Goal: Transaction & Acquisition: Obtain resource

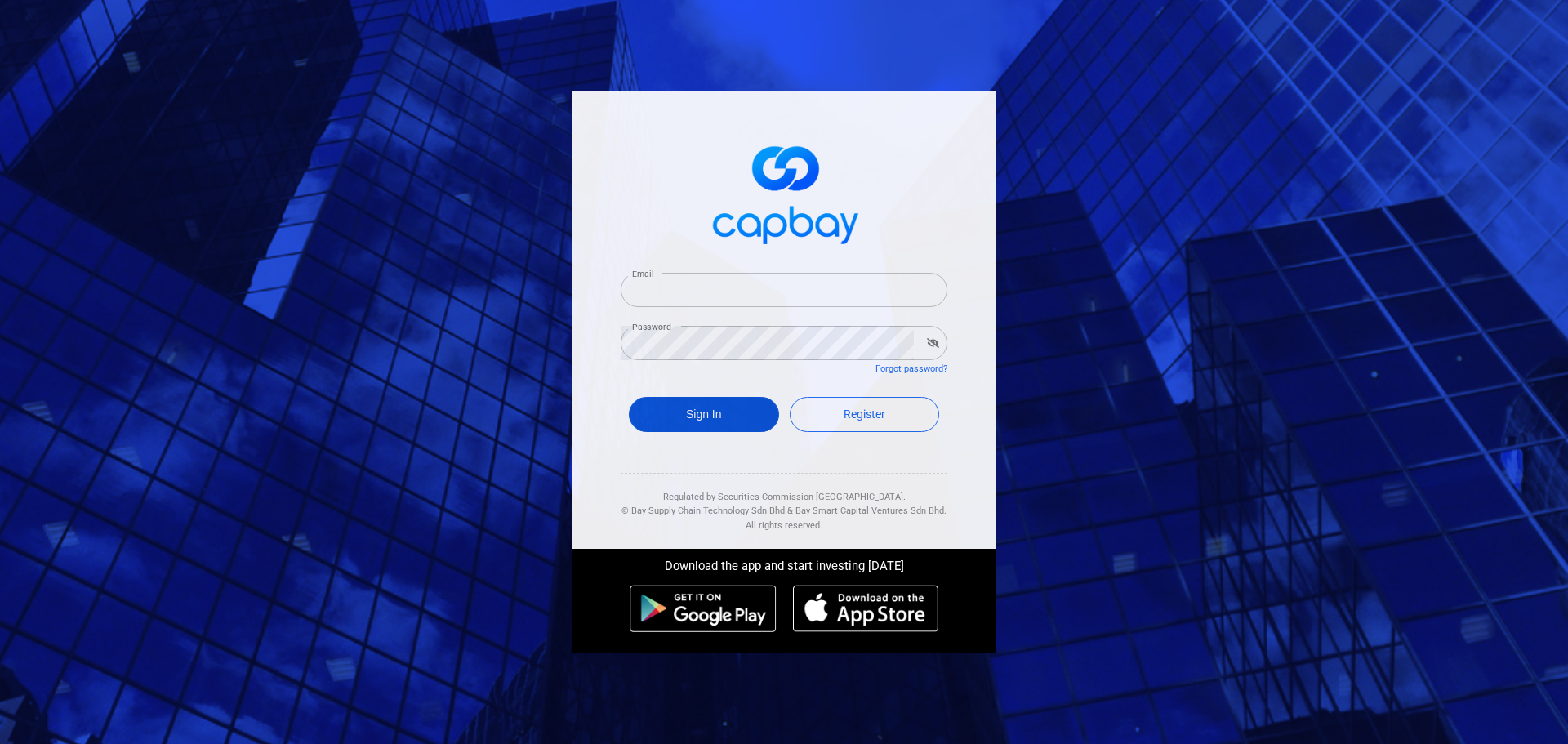
type input "[EMAIL_ADDRESS][DOMAIN_NAME]"
drag, startPoint x: 732, startPoint y: 411, endPoint x: 715, endPoint y: 412, distance: 17.0
click at [715, 412] on button "Sign In" at bounding box center [704, 415] width 150 height 35
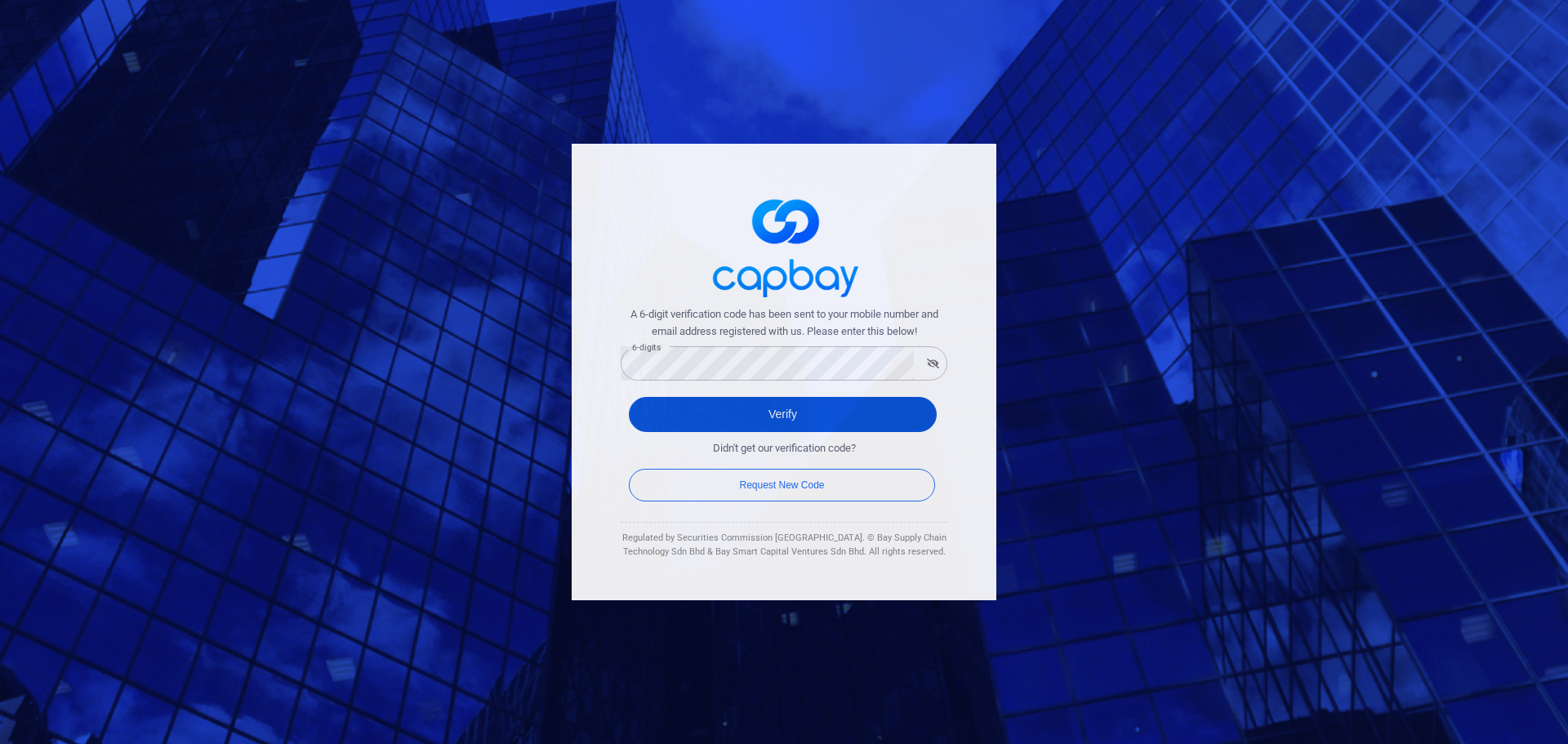
click at [662, 408] on button "Verify" at bounding box center [783, 415] width 308 height 35
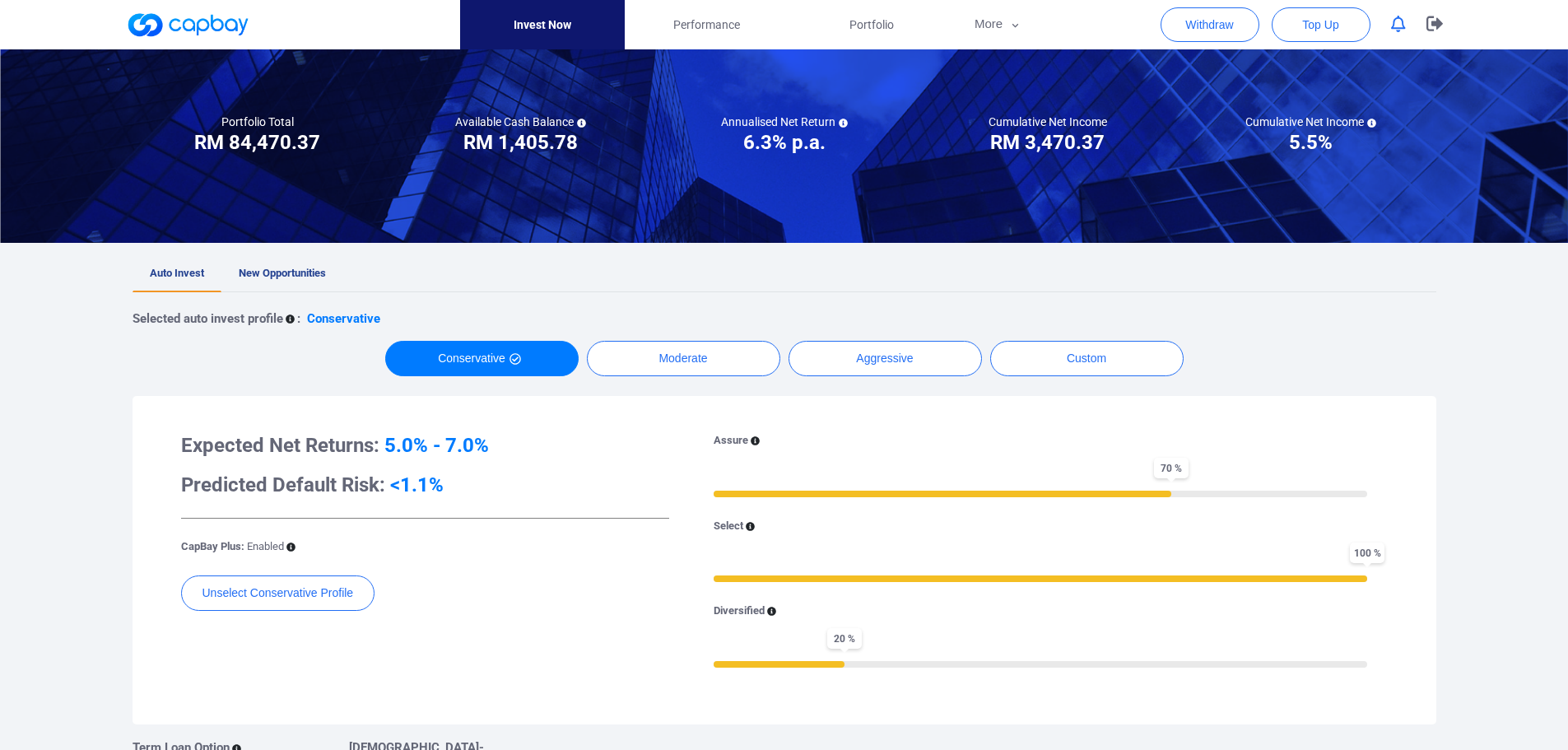
scroll to position [165, 0]
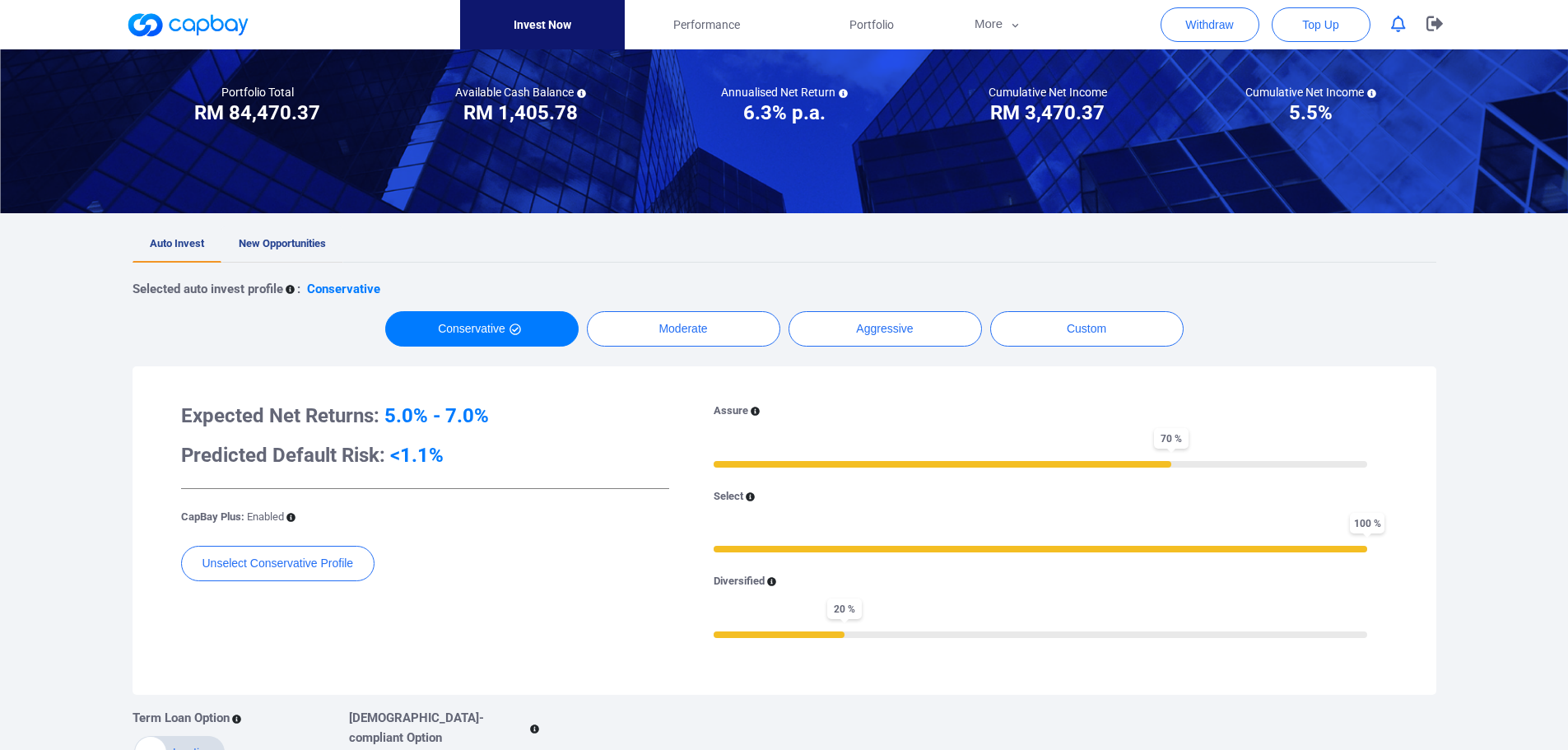
click at [297, 246] on span "New Opportunities" at bounding box center [282, 244] width 87 height 12
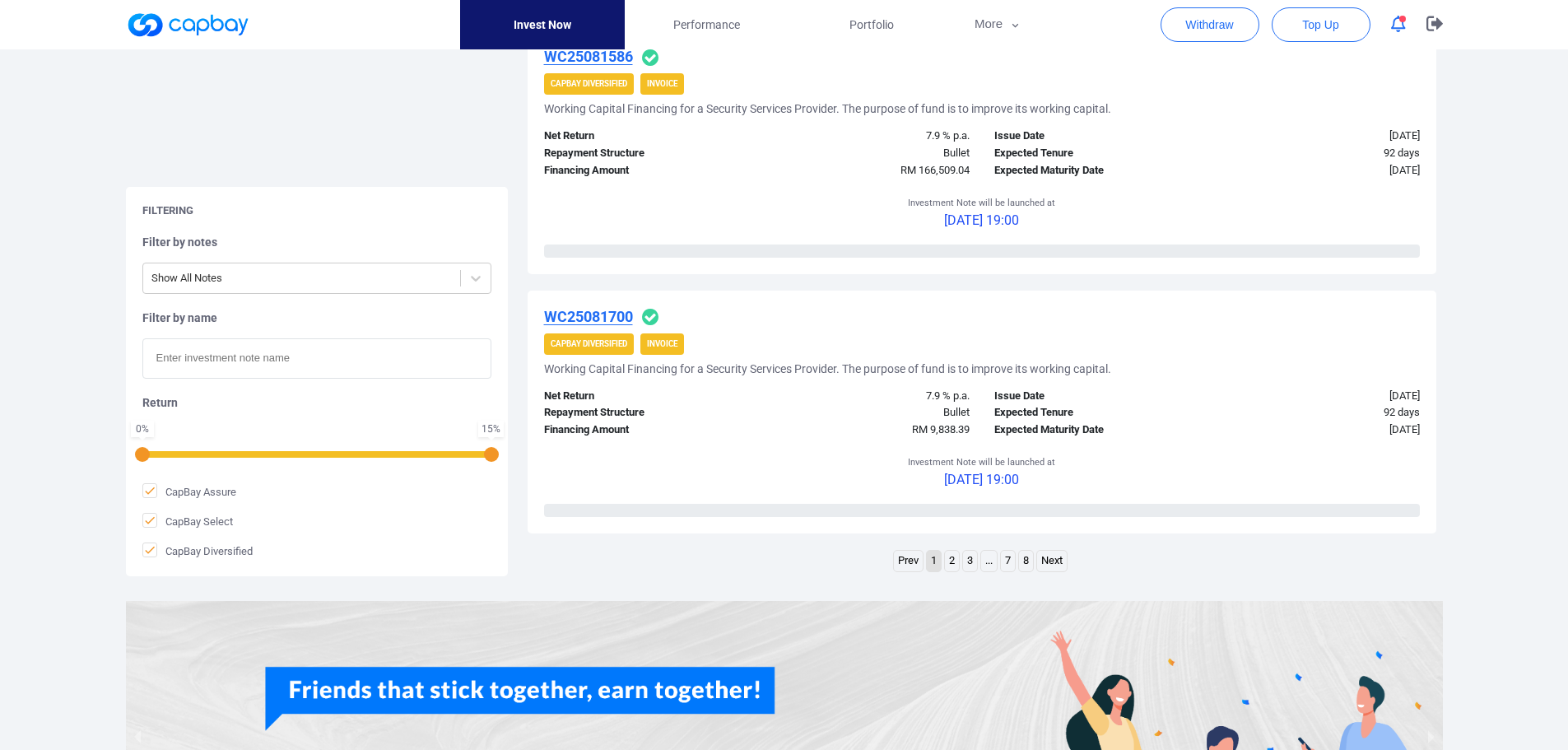
scroll to position [2666, 0]
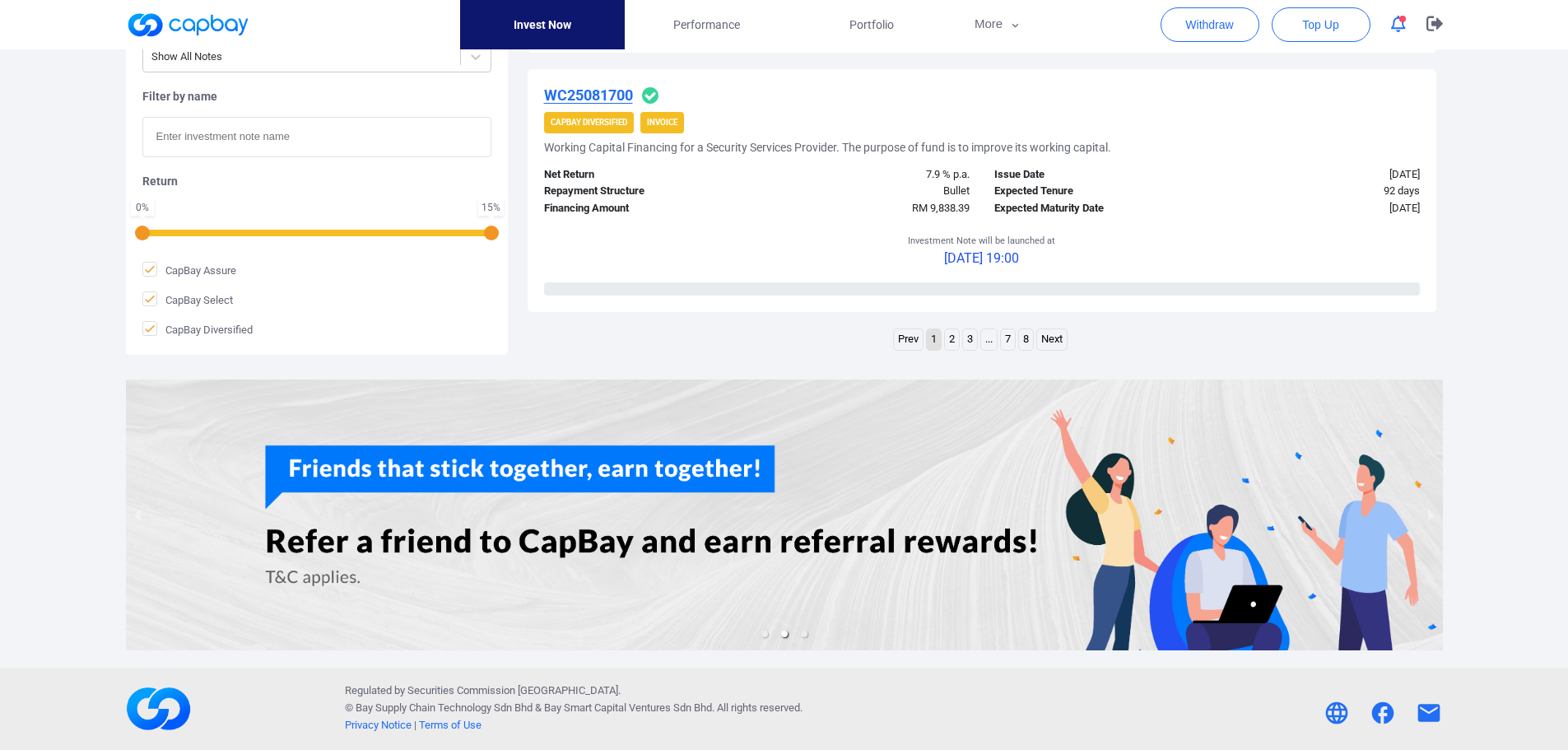
click at [953, 346] on link "2" at bounding box center [952, 339] width 14 height 20
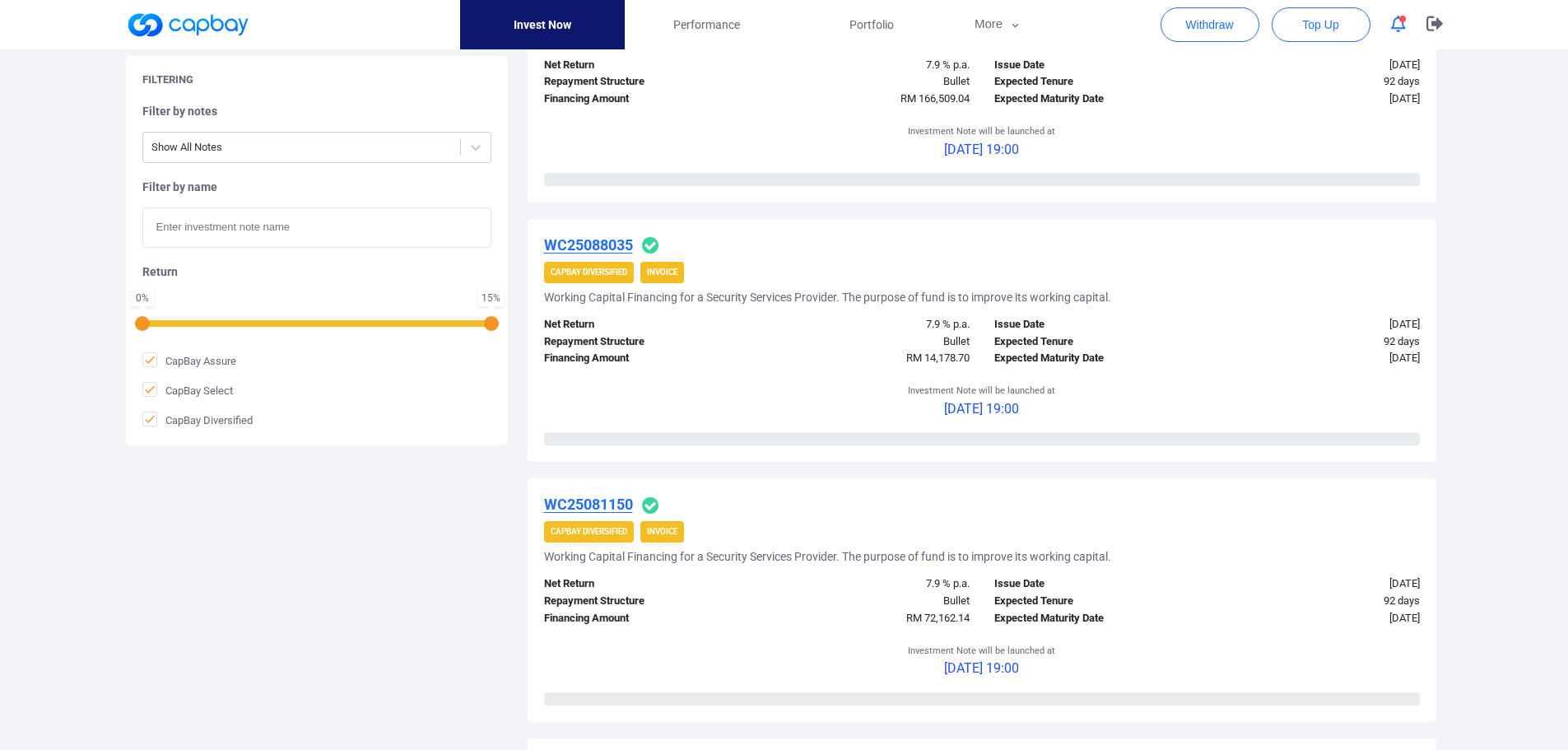
scroll to position [576, 0]
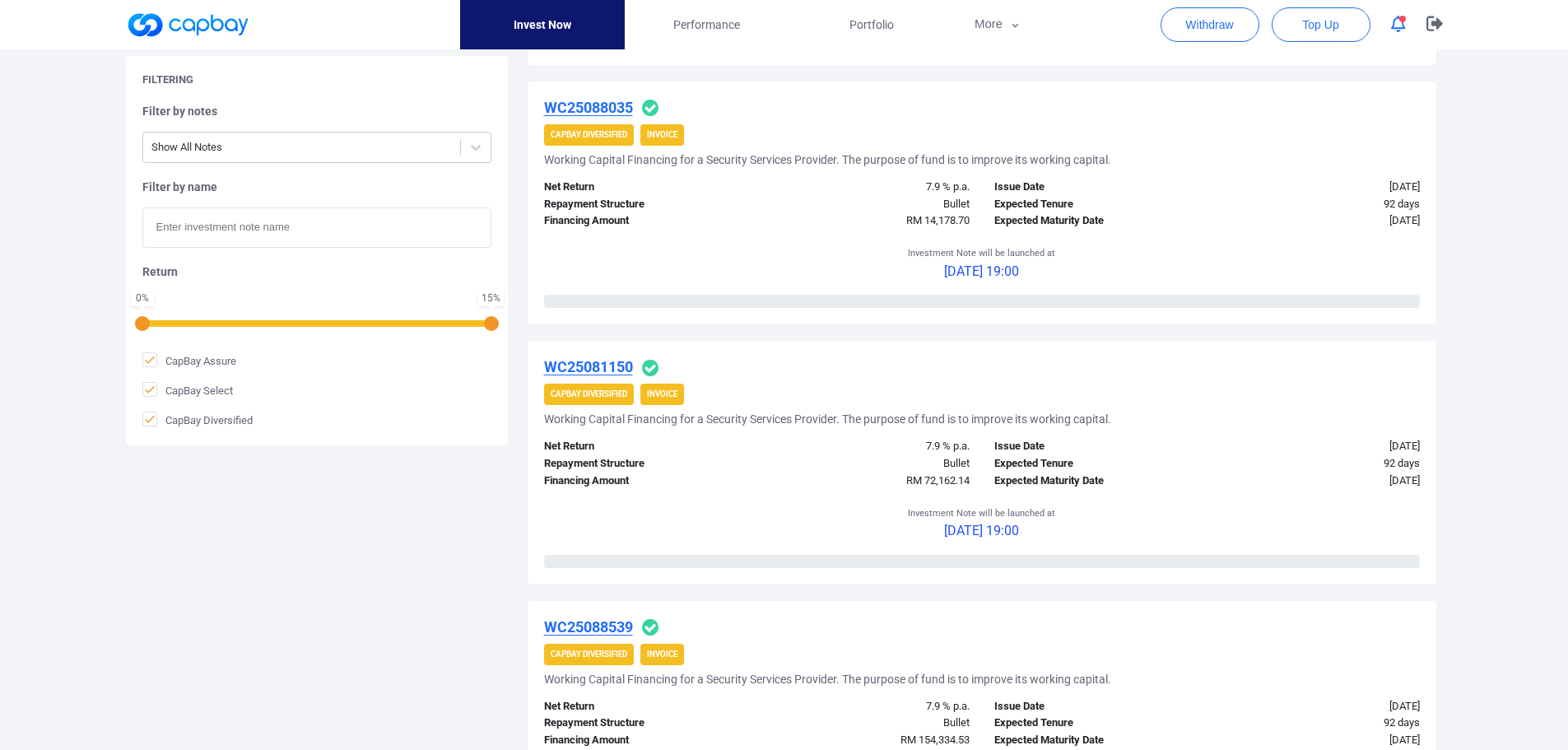
click at [1398, 25] on icon "button" at bounding box center [1398, 25] width 15 height 18
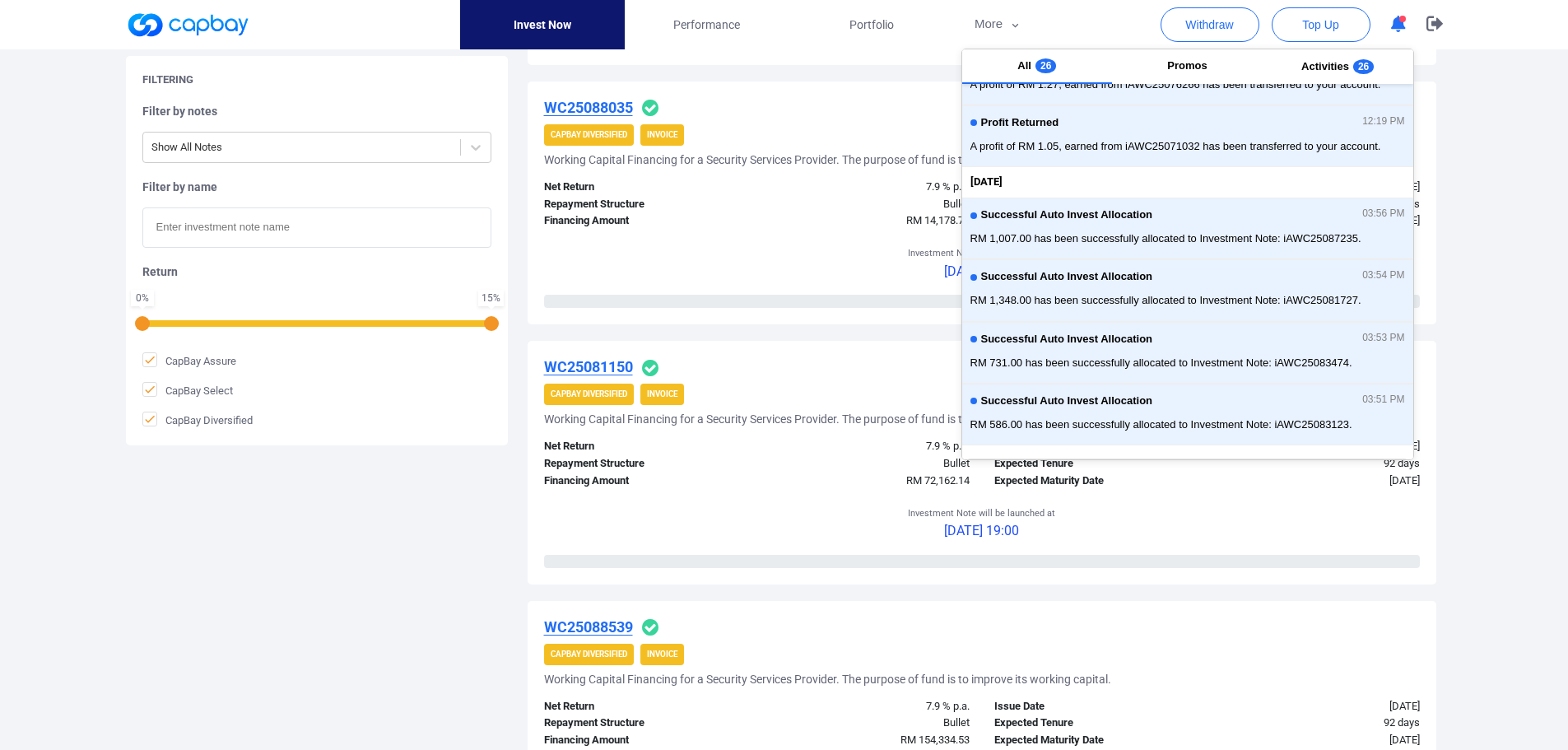
scroll to position [370, 0]
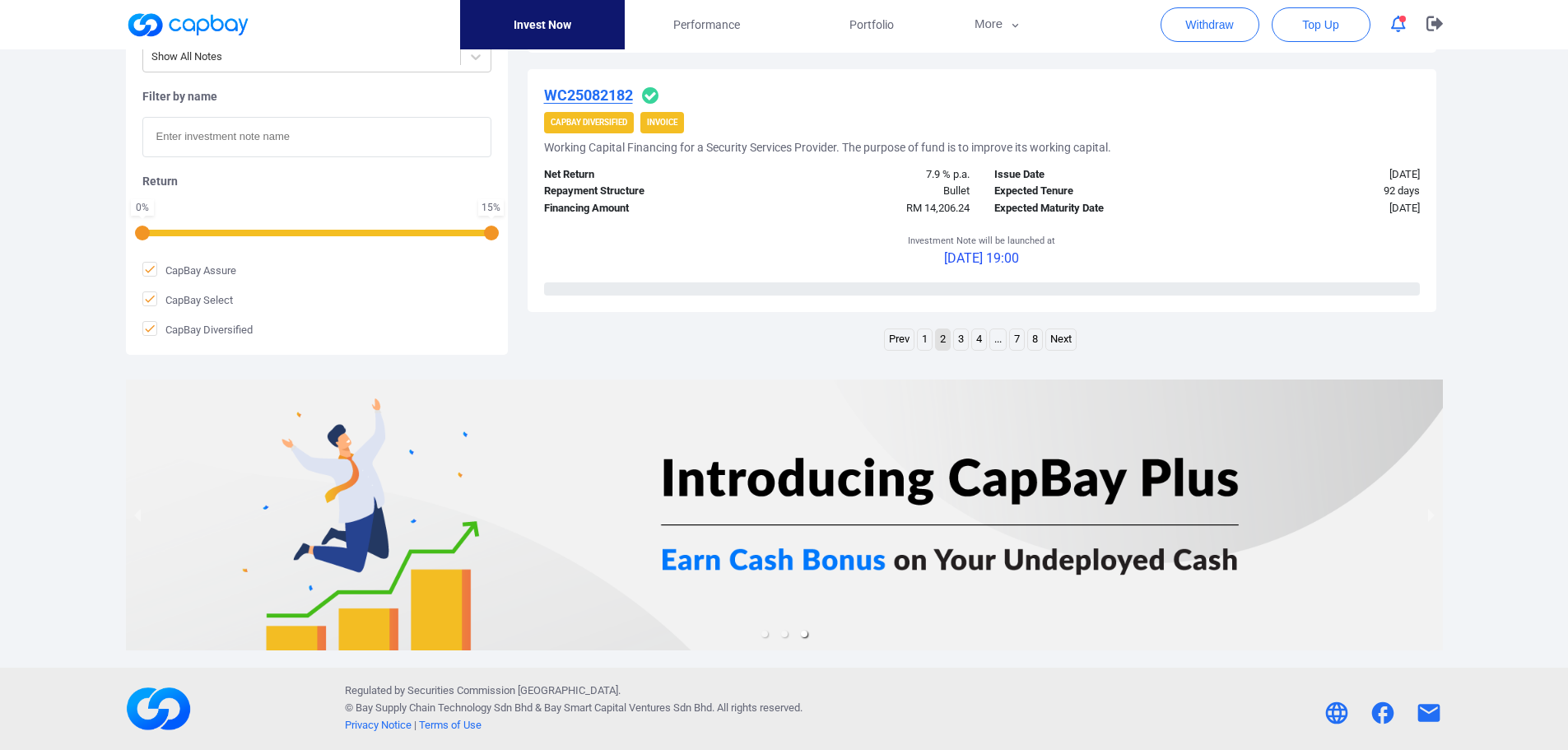
click at [1014, 341] on link "7" at bounding box center [1017, 339] width 14 height 20
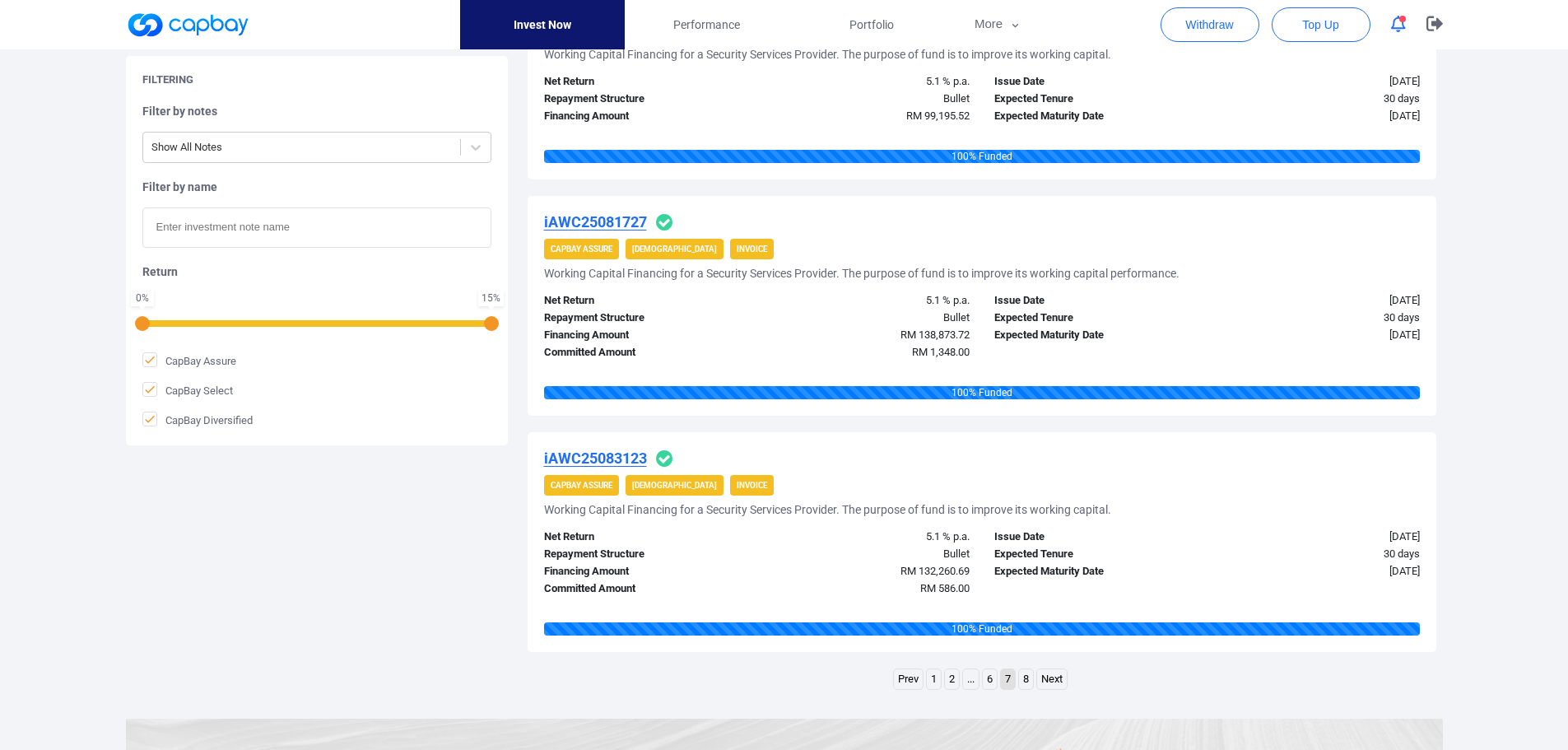
scroll to position [2397, 0]
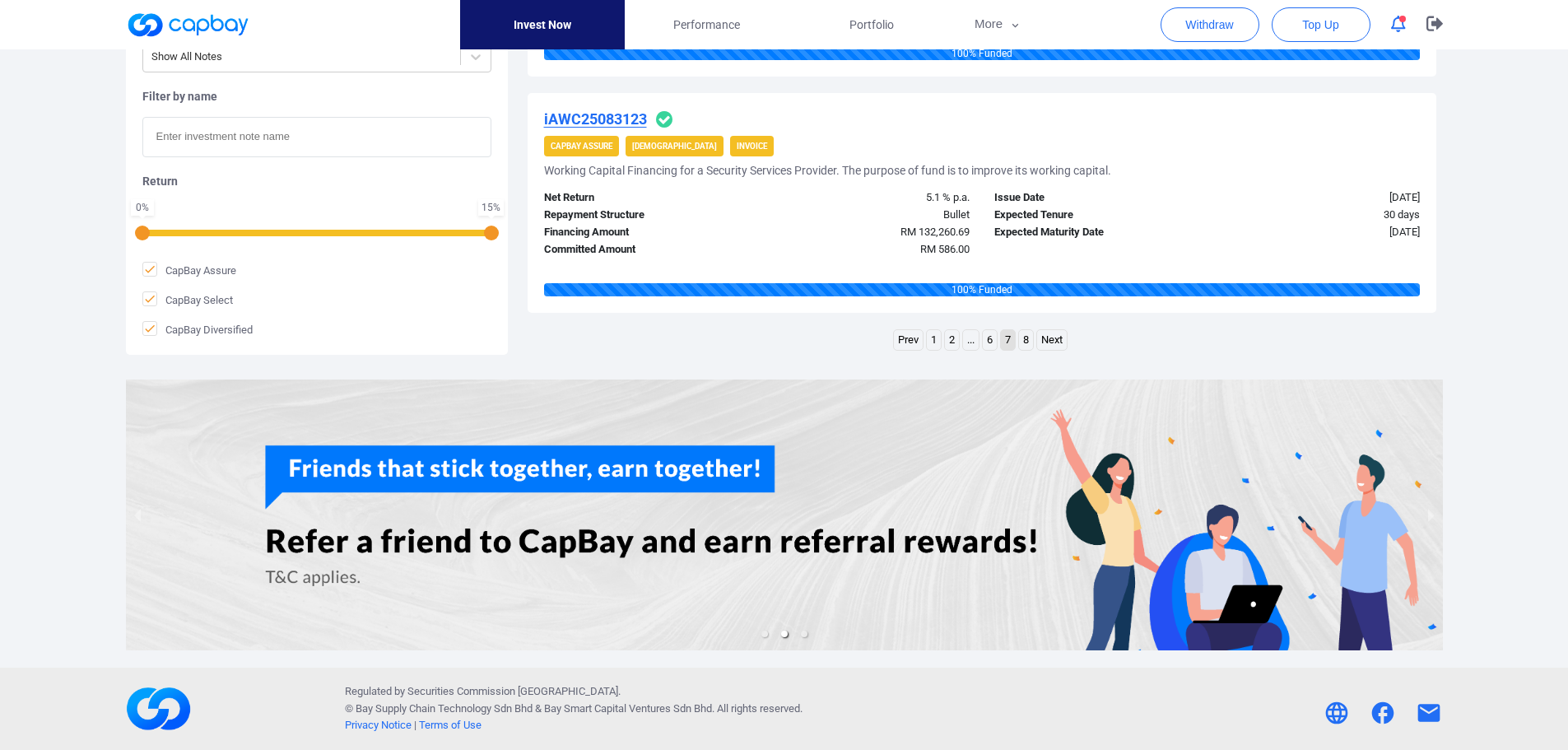
click at [969, 341] on link "..." at bounding box center [971, 340] width 16 height 20
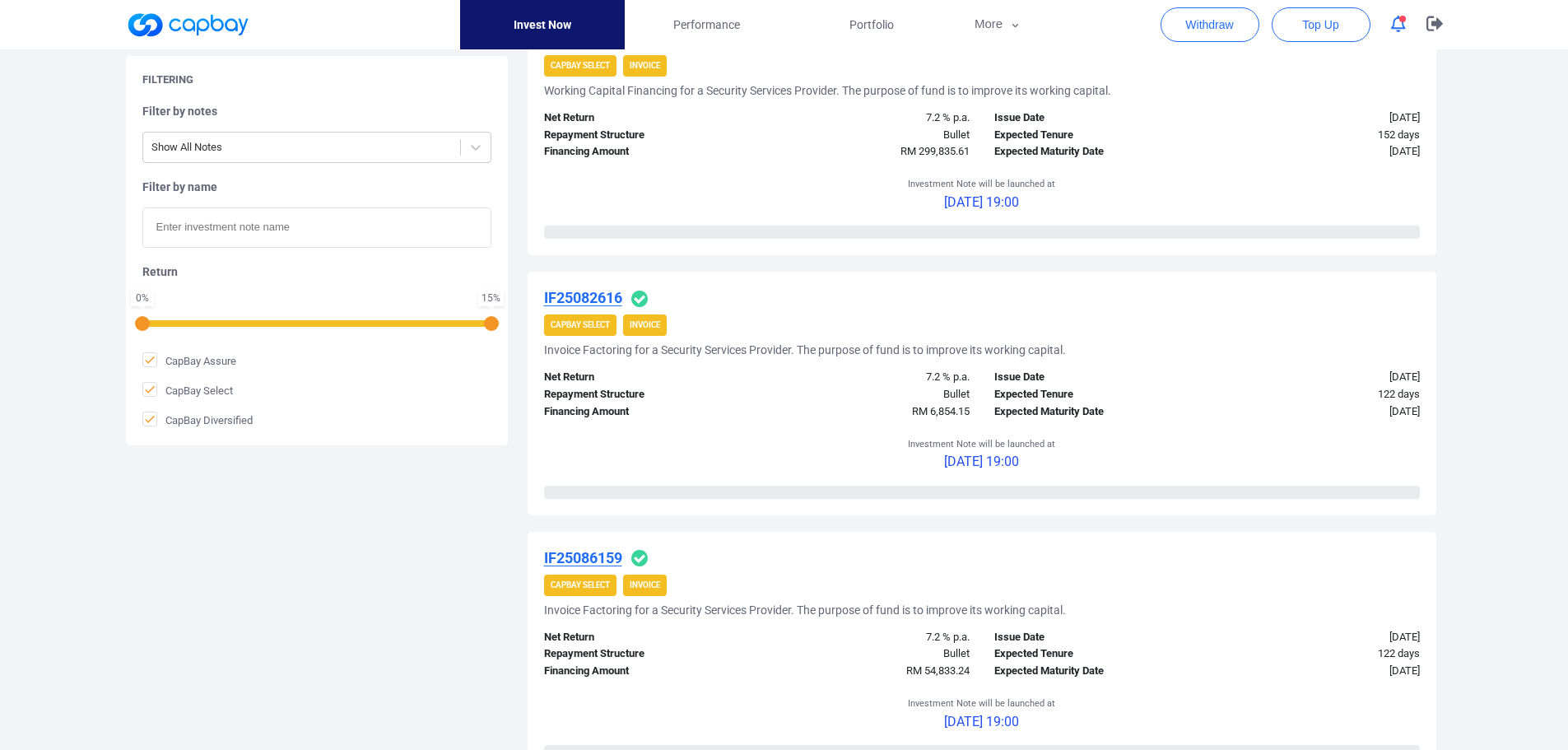
scroll to position [316, 0]
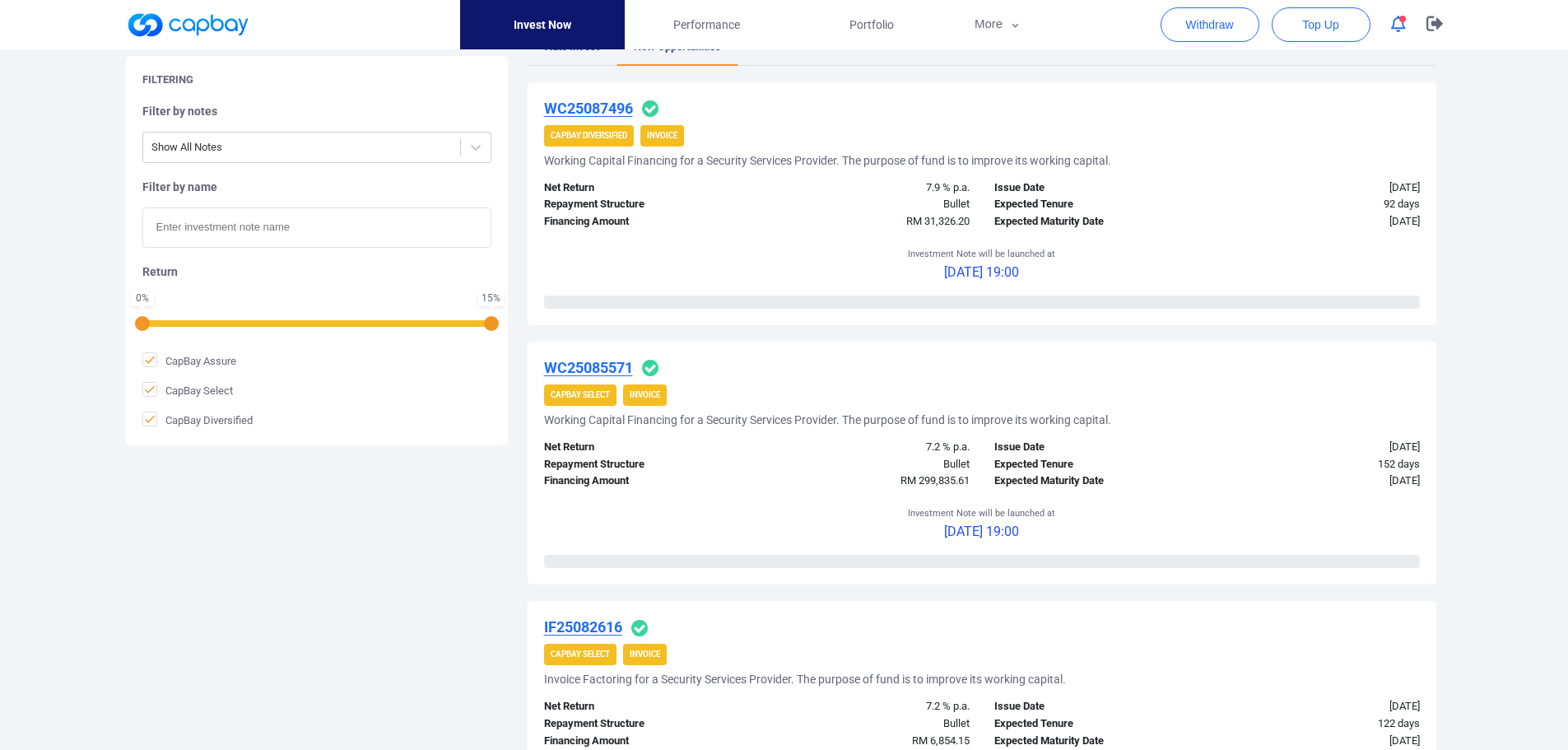
click at [1393, 17] on icon "button" at bounding box center [1398, 25] width 15 height 18
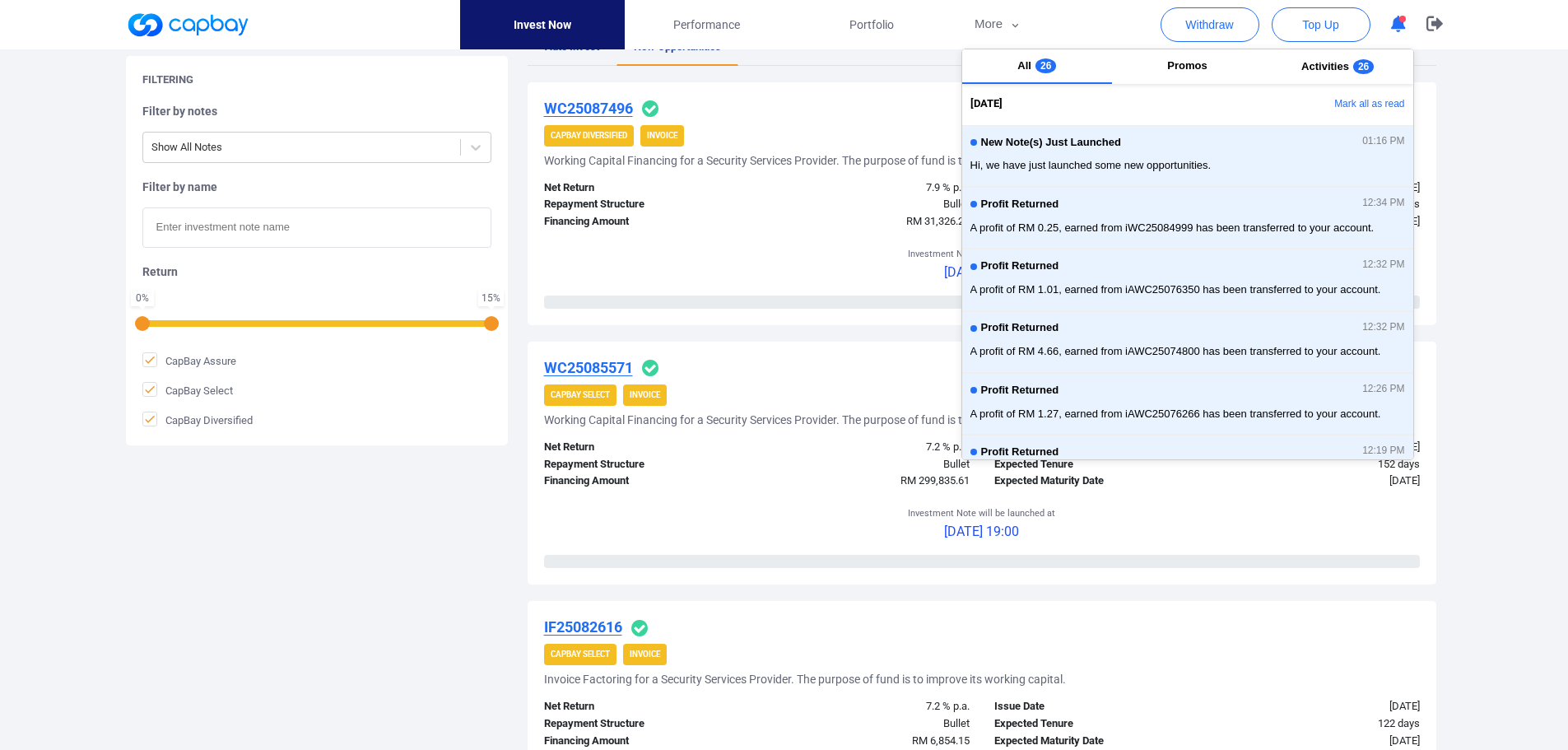
click at [1396, 23] on icon "button" at bounding box center [1398, 25] width 15 height 18
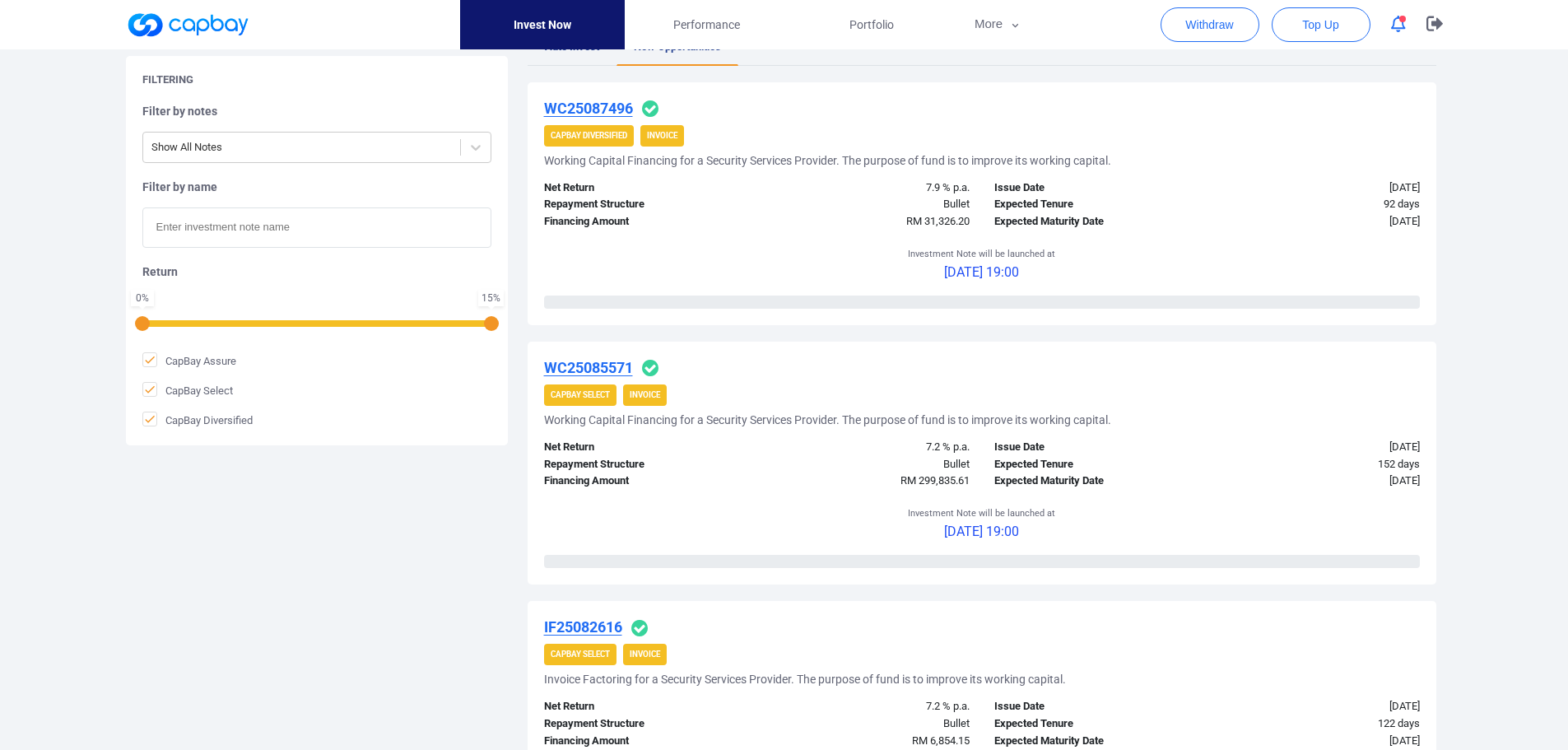
click at [1396, 23] on icon "button" at bounding box center [1398, 25] width 15 height 18
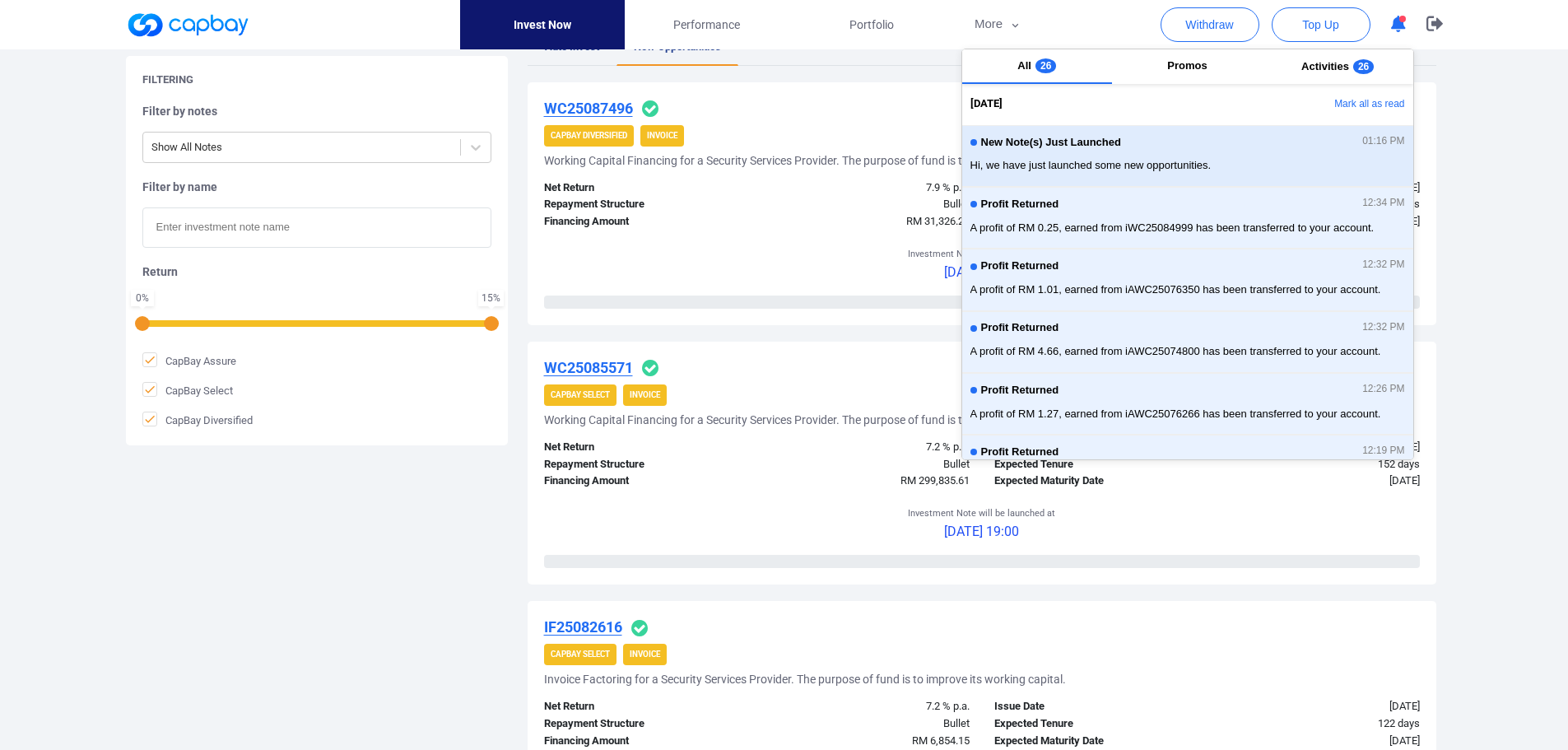
click at [1175, 158] on span "Hi, we have just launched some new opportunities." at bounding box center [1187, 165] width 435 height 17
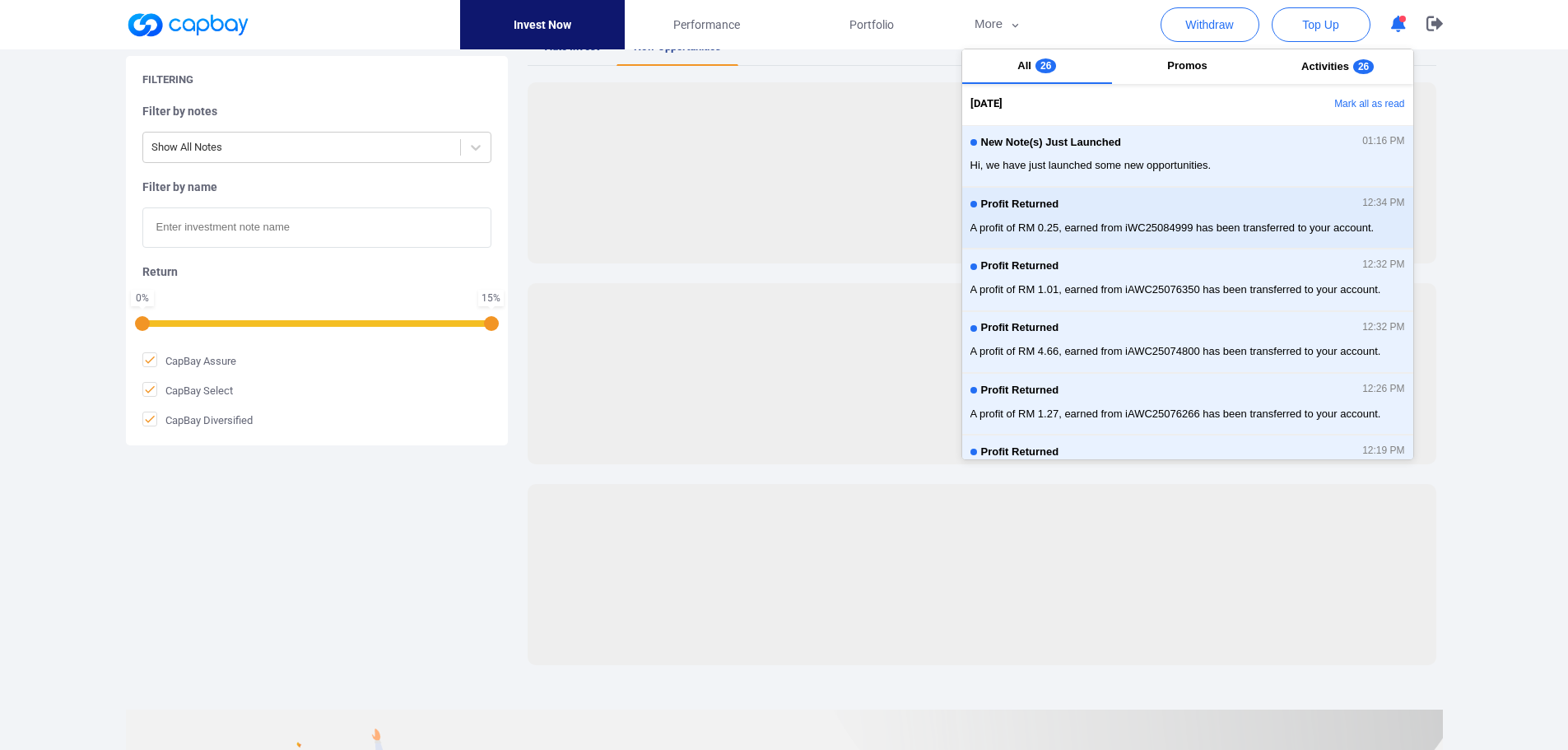
click at [1160, 220] on span "A profit of RM 0.25, earned from iWC25084999 has been transferred to your accou…" at bounding box center [1187, 228] width 435 height 17
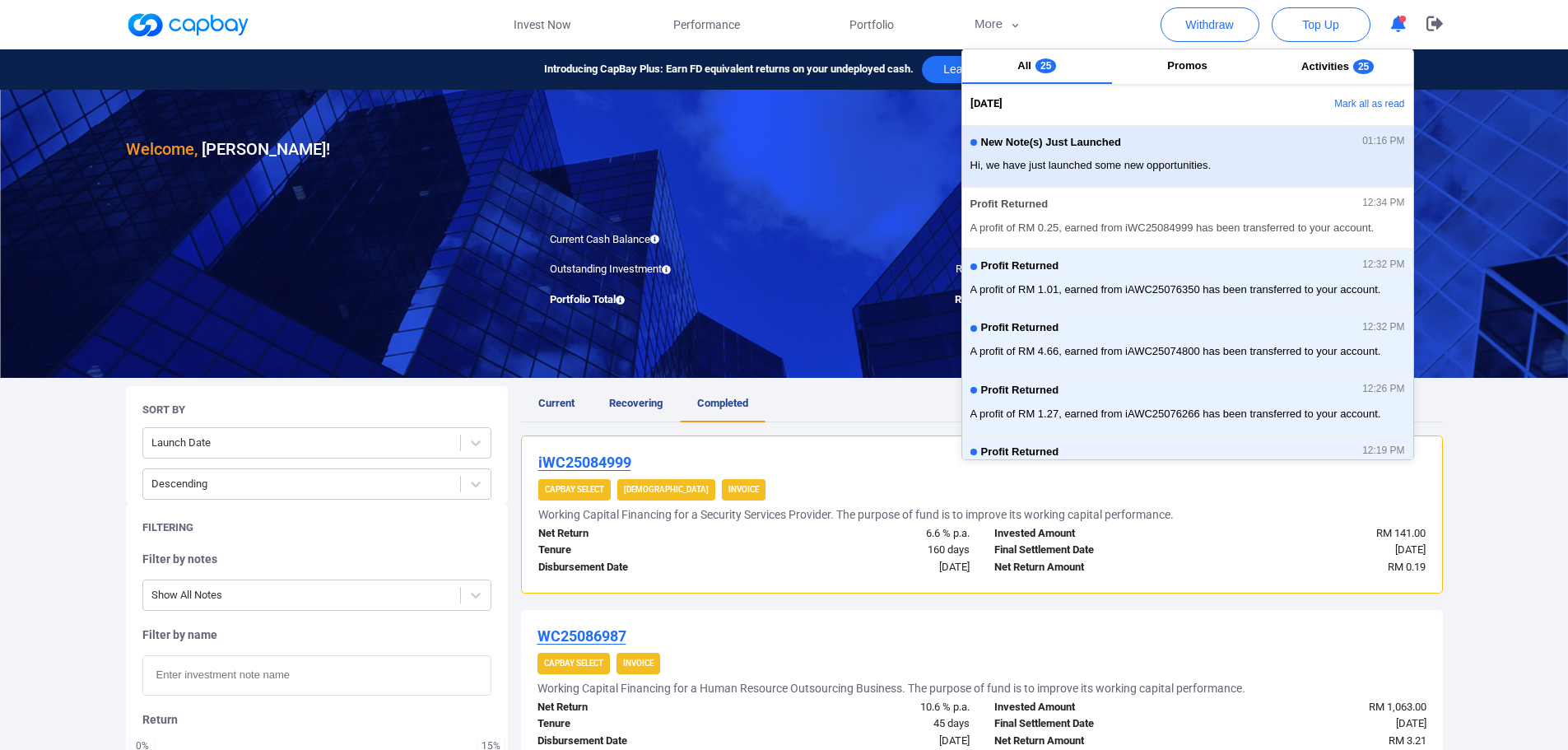
click at [1176, 157] on span "Hi, we have just launched some new opportunities." at bounding box center [1187, 165] width 435 height 17
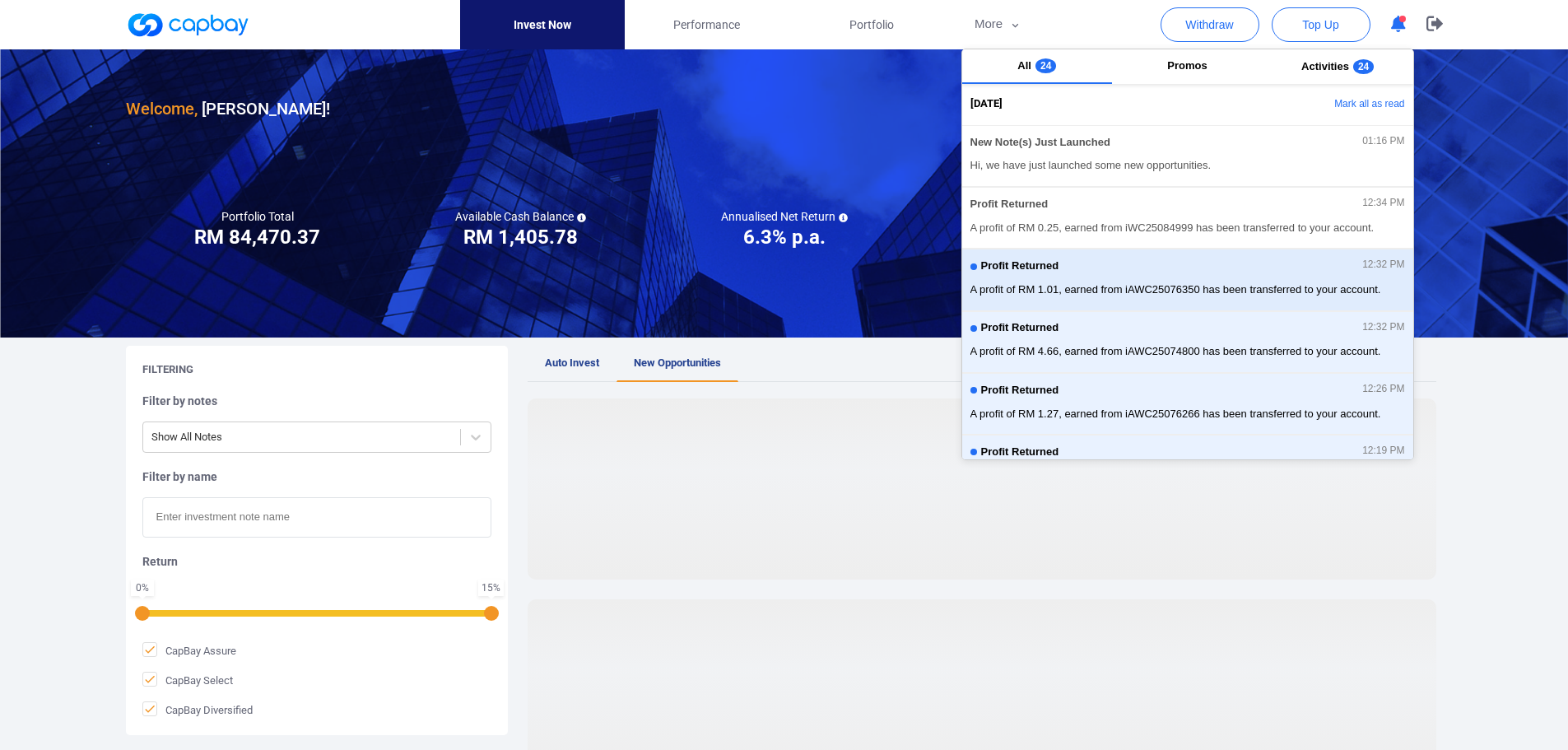
drag, startPoint x: 1139, startPoint y: 274, endPoint x: 1132, endPoint y: 293, distance: 20.2
click at [1138, 277] on div "Profit Returned 12:32 PM" at bounding box center [1187, 268] width 435 height 19
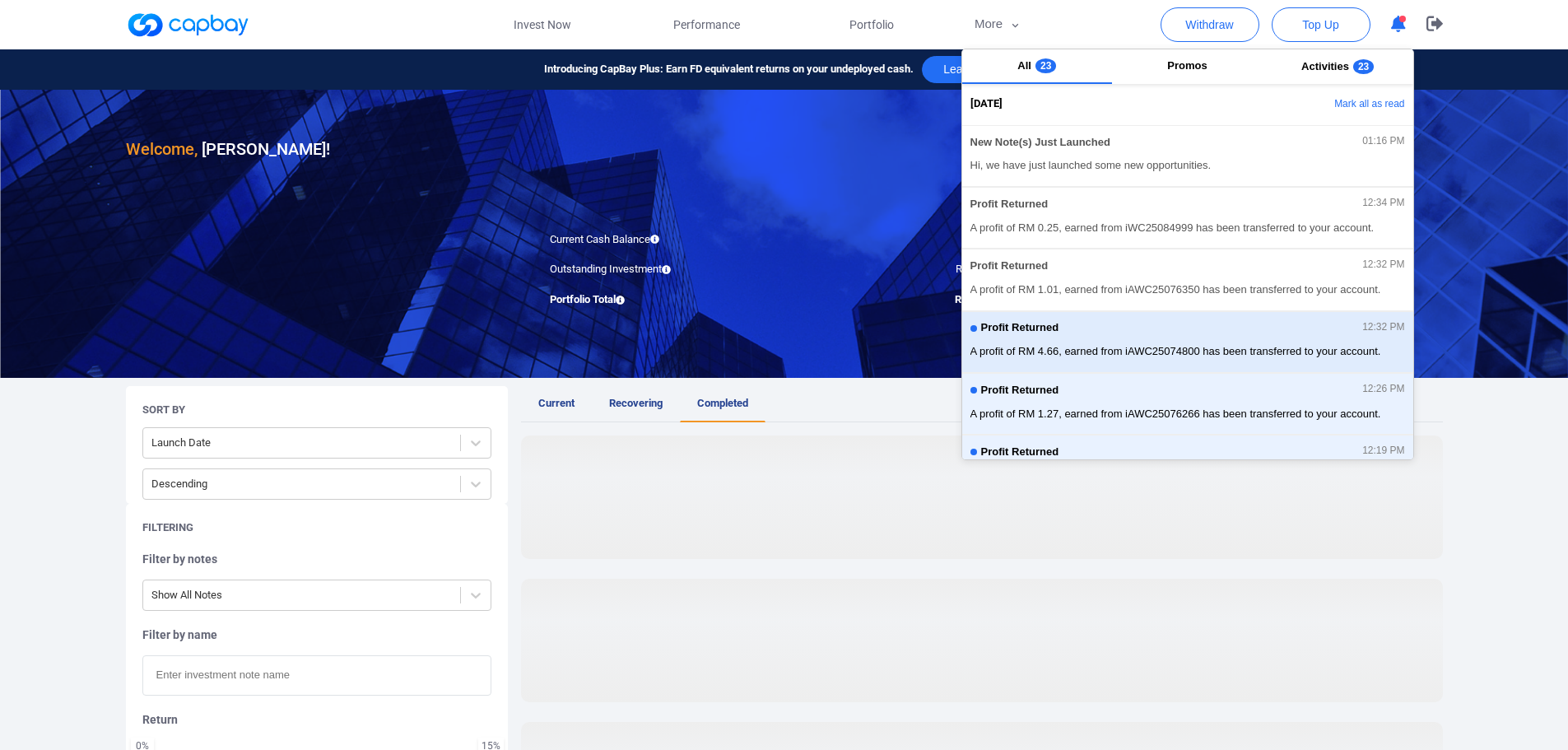
click at [1124, 335] on div "Profit Returned 12:32 PM" at bounding box center [1187, 331] width 435 height 19
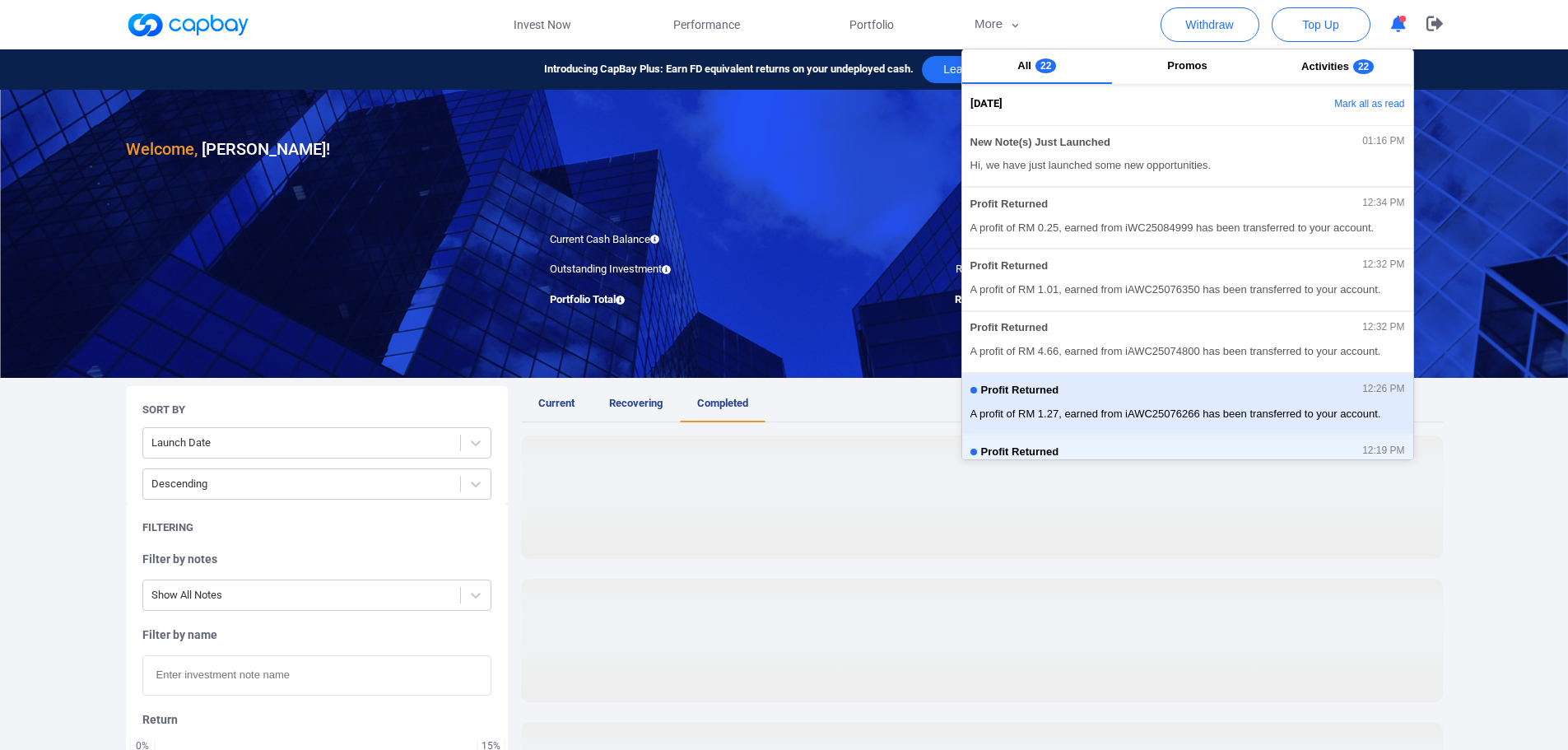
click at [1126, 393] on div "Profit Returned 12:26 PM" at bounding box center [1187, 393] width 435 height 19
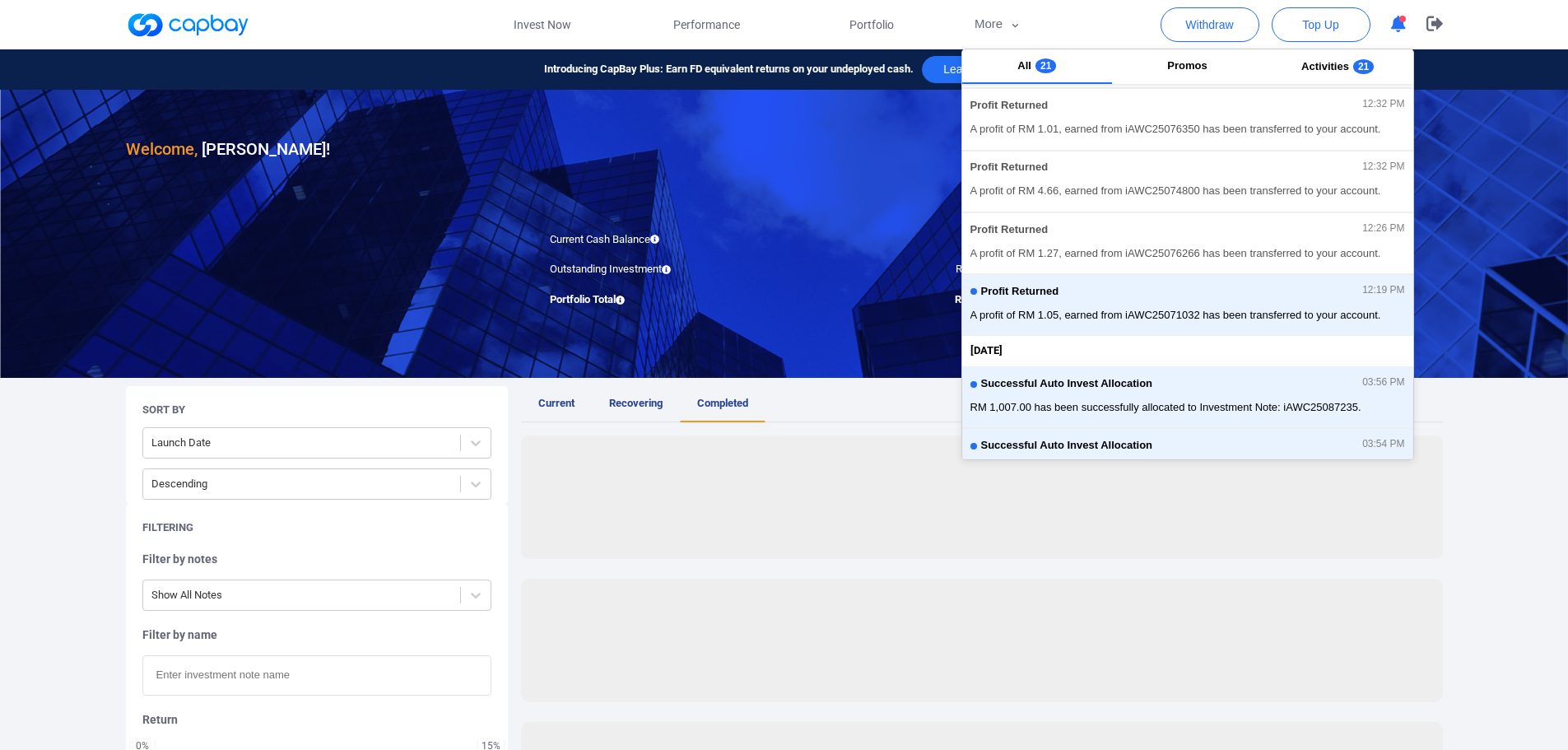
scroll to position [165, 0]
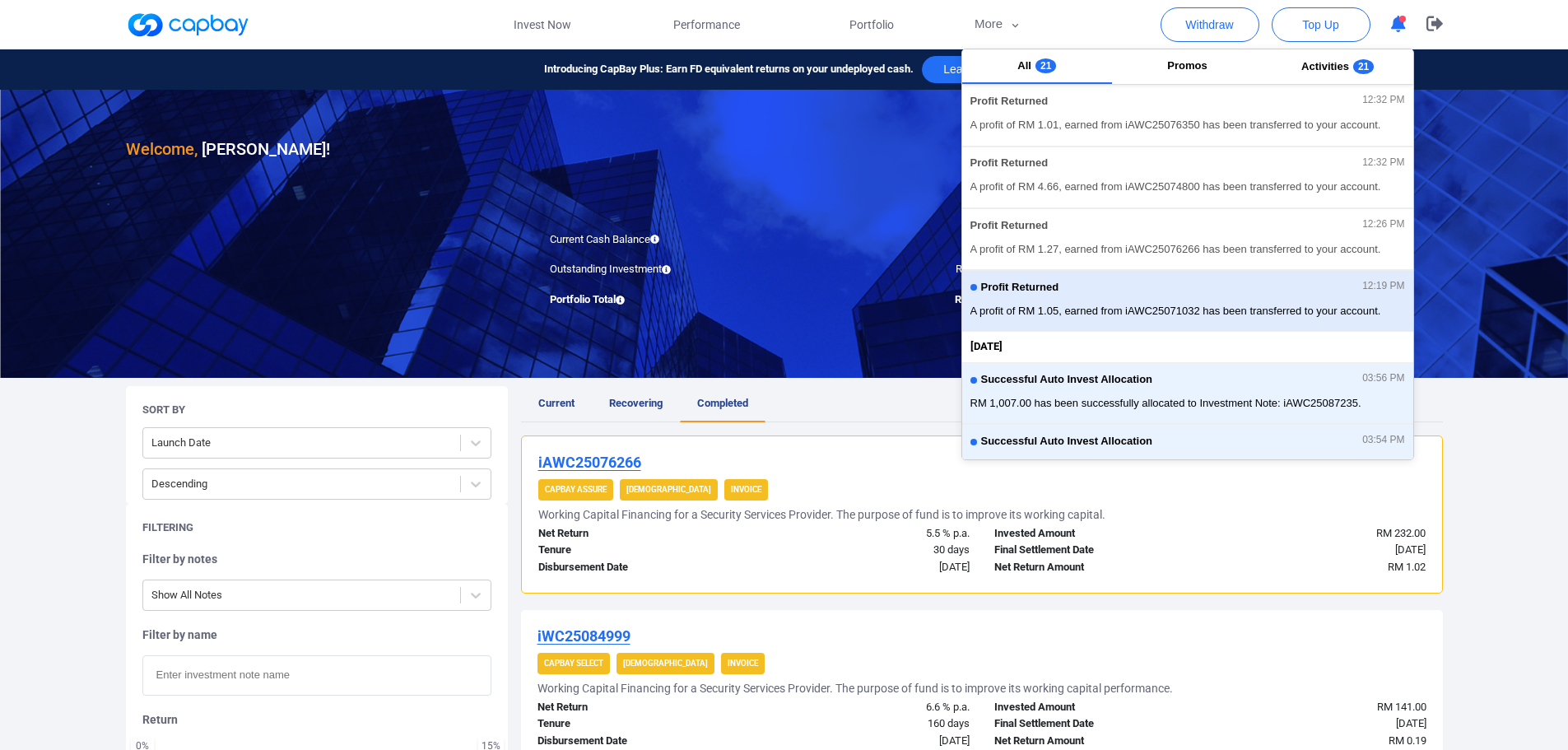
click at [1138, 299] on div "Profit Returned 12:19 PM A profit of RM 1.05, earned from iAWC25071032 has been…" at bounding box center [1187, 300] width 435 height 43
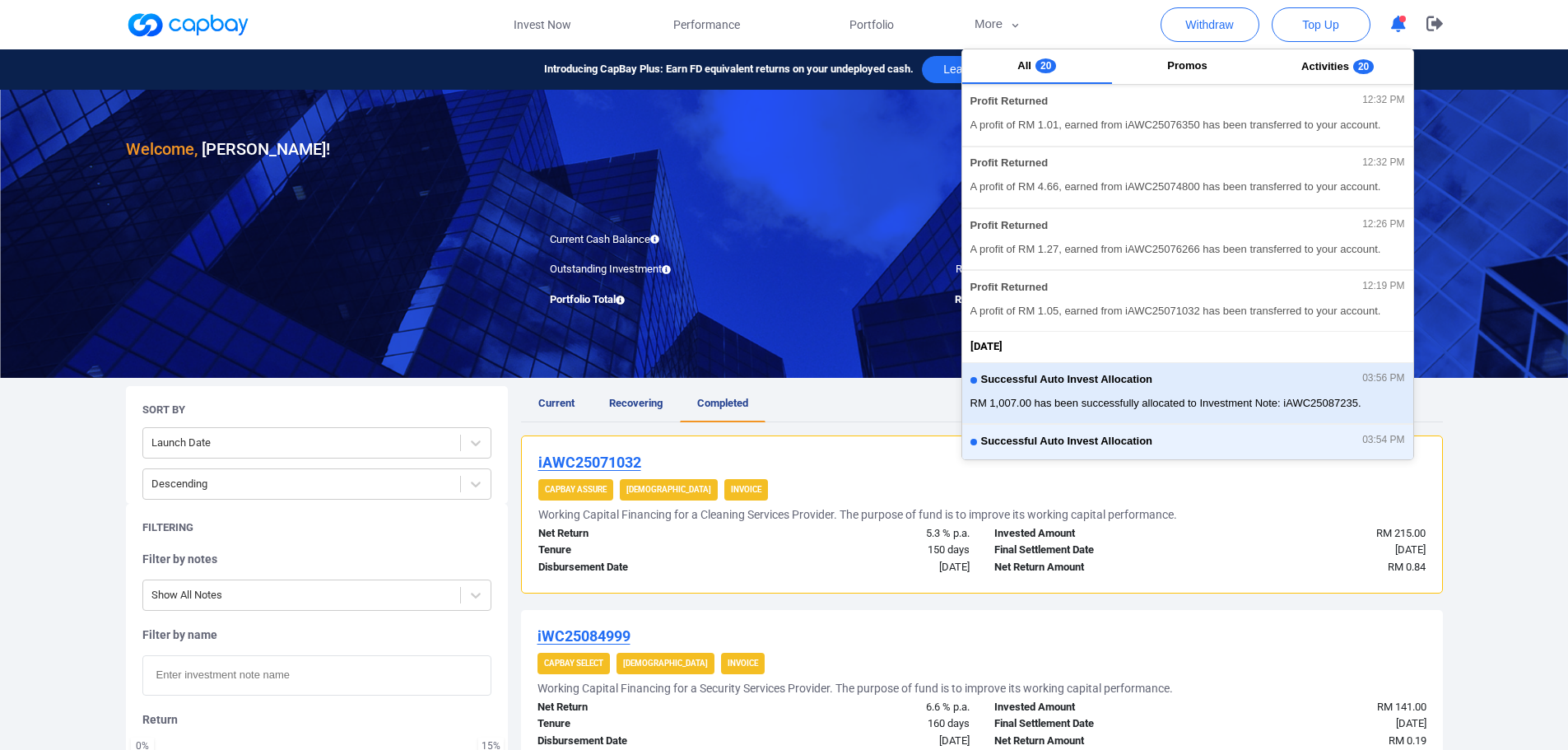
click at [1166, 383] on div "Successful Auto Invest Allocation 03:56 PM" at bounding box center [1187, 382] width 435 height 19
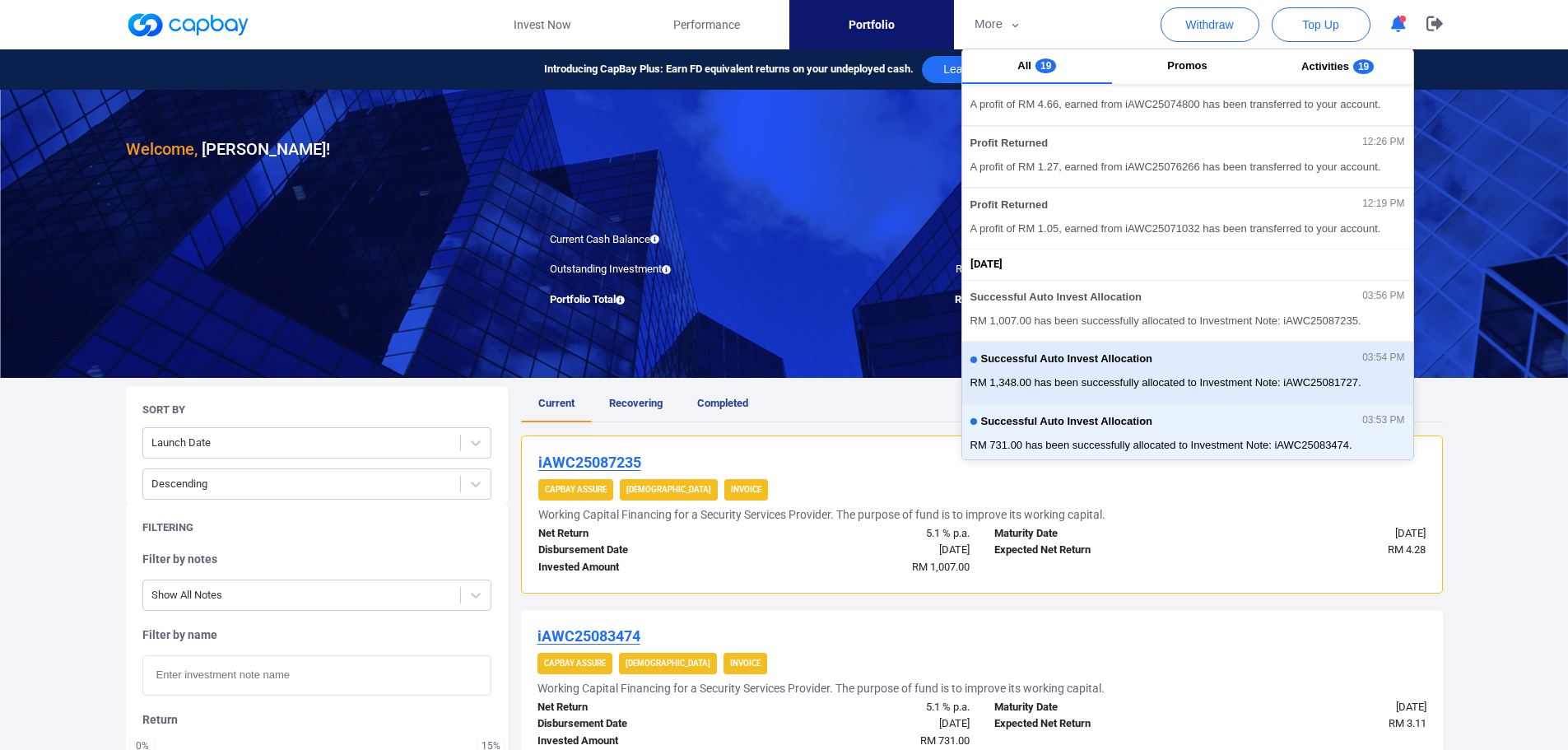
click at [1167, 364] on div "Successful Auto Invest Allocation 03:54 PM" at bounding box center [1187, 361] width 435 height 19
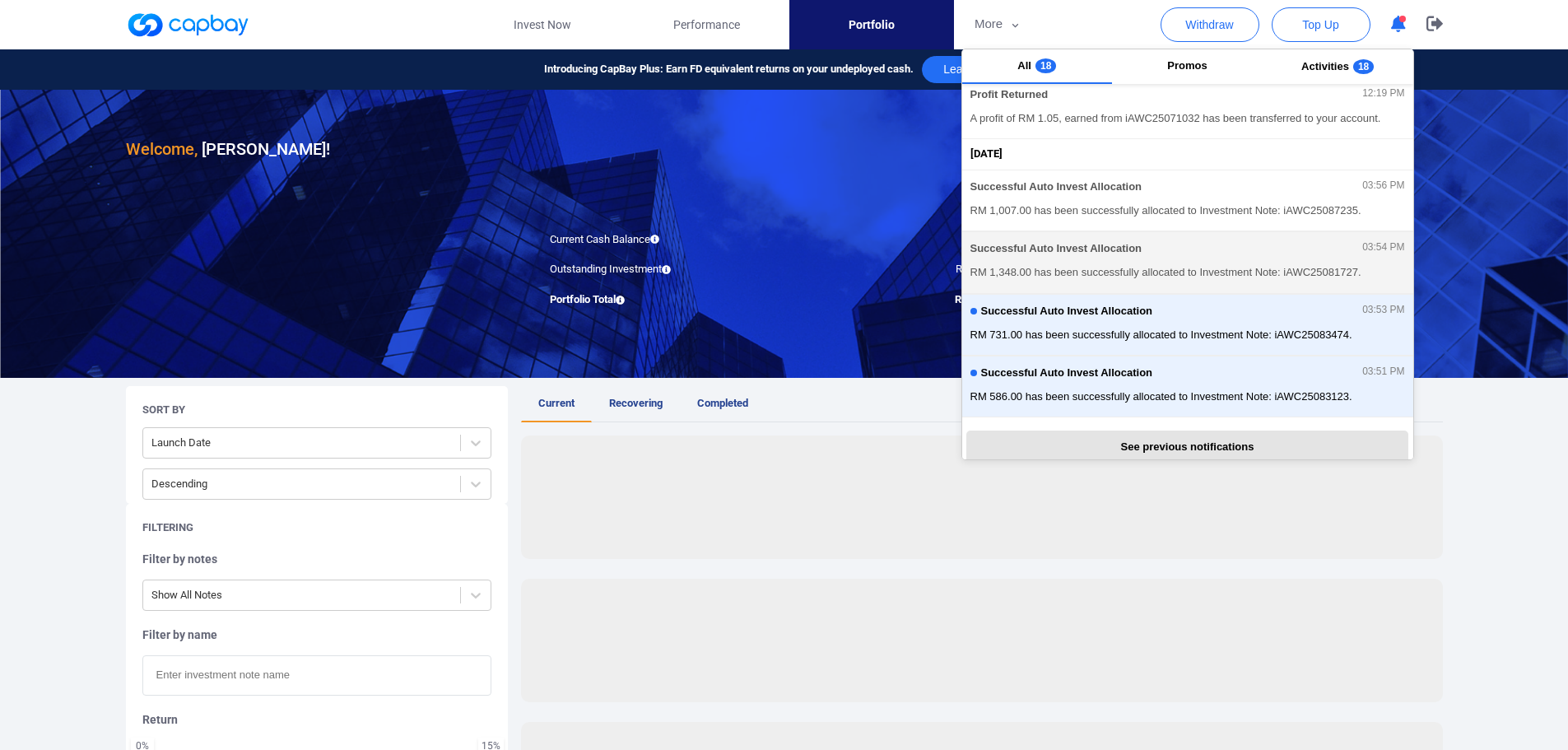
scroll to position [370, 0]
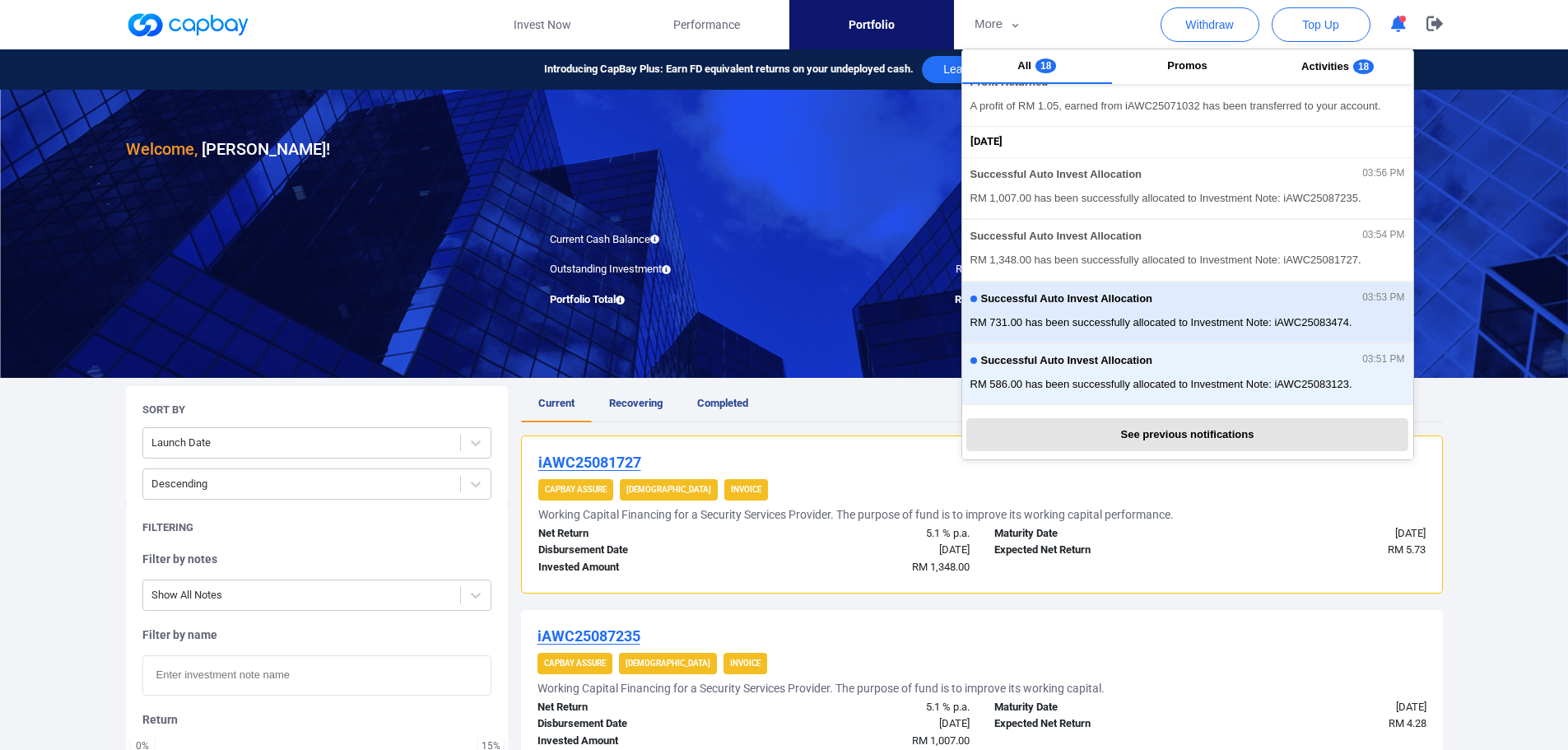
click at [1175, 331] on div "Successful Auto Invest Allocation 03:53 PM RM 731.00 has been successfully allo…" at bounding box center [1187, 311] width 435 height 43
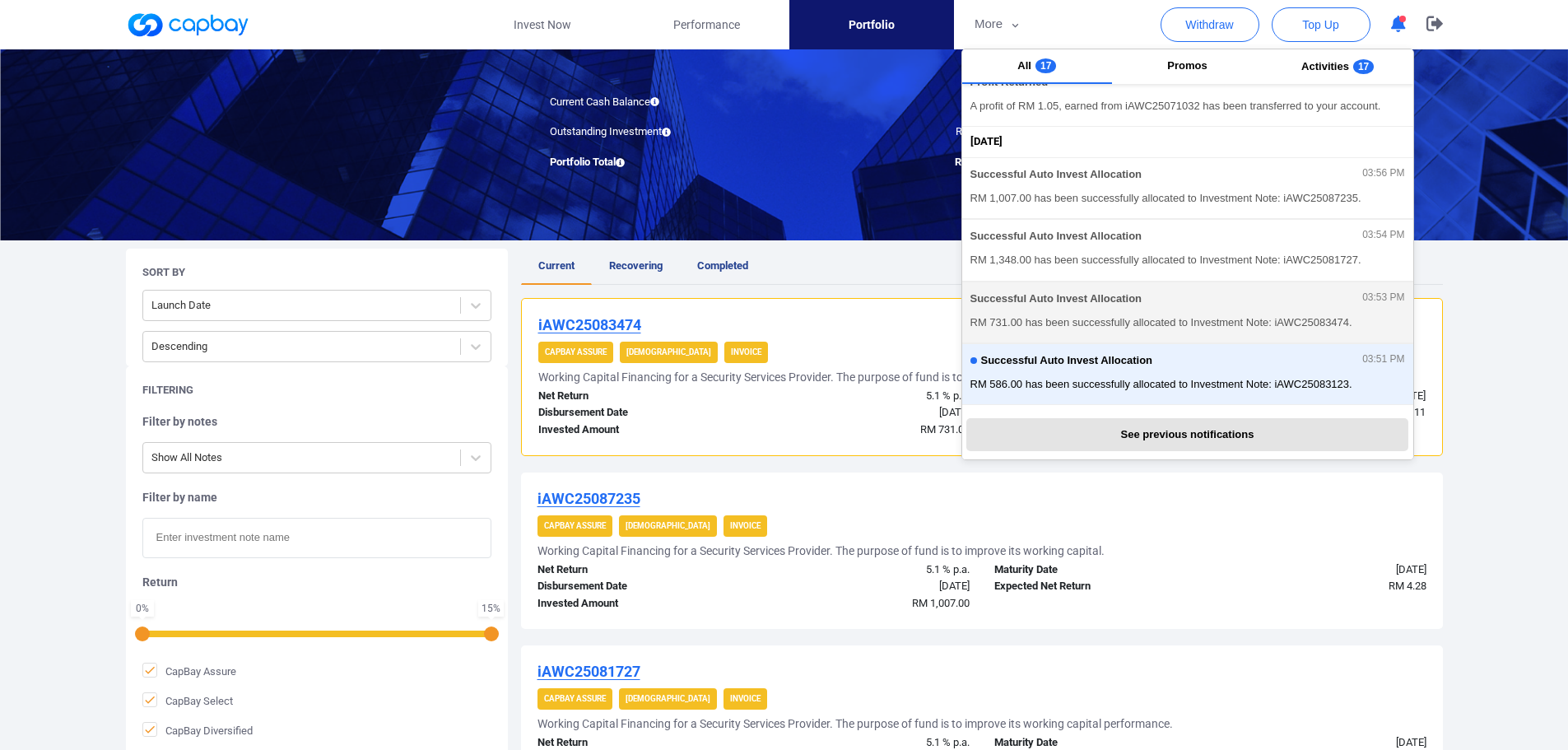
scroll to position [165, 0]
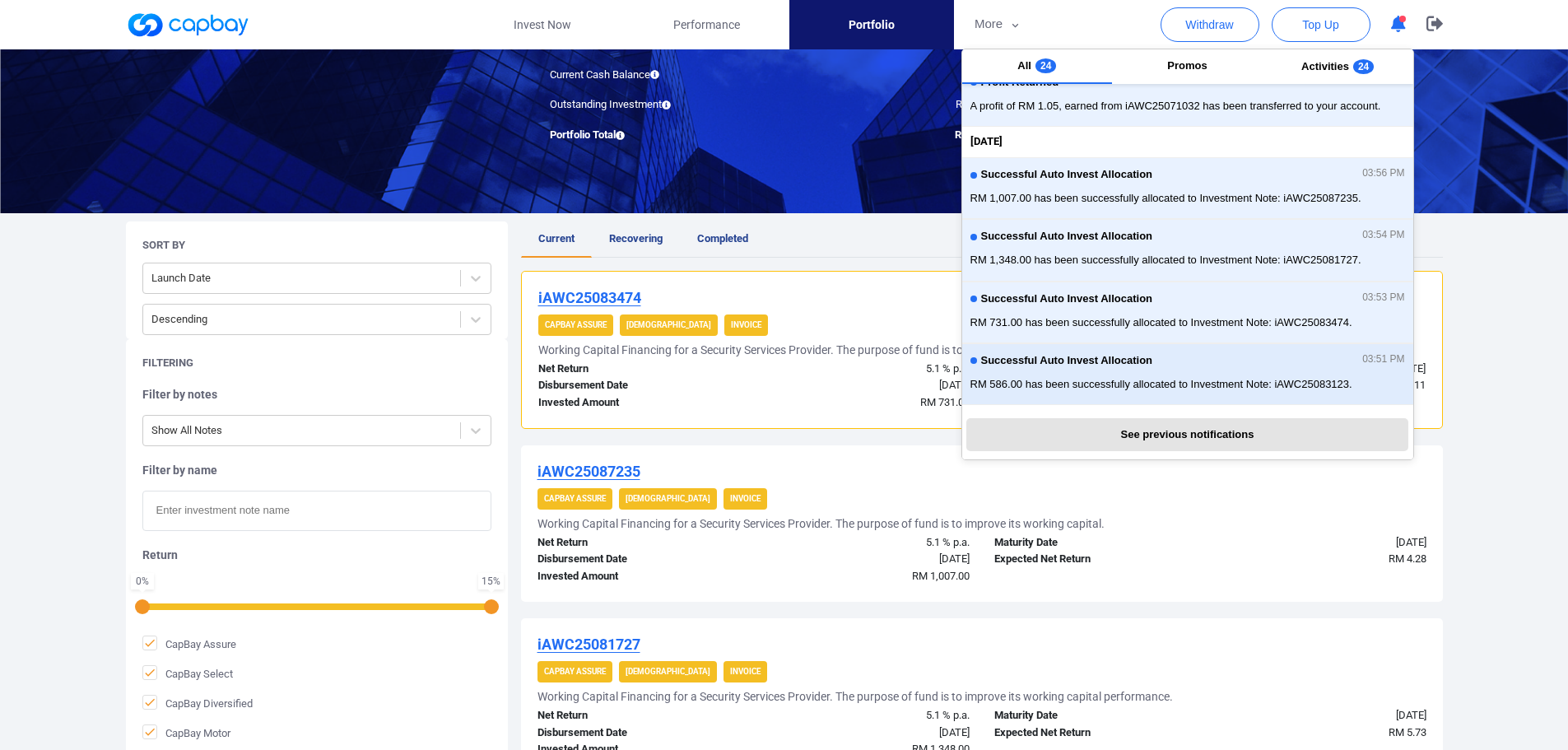
click at [1175, 364] on div "Successful Auto Invest Allocation 03:51 PM" at bounding box center [1187, 363] width 435 height 19
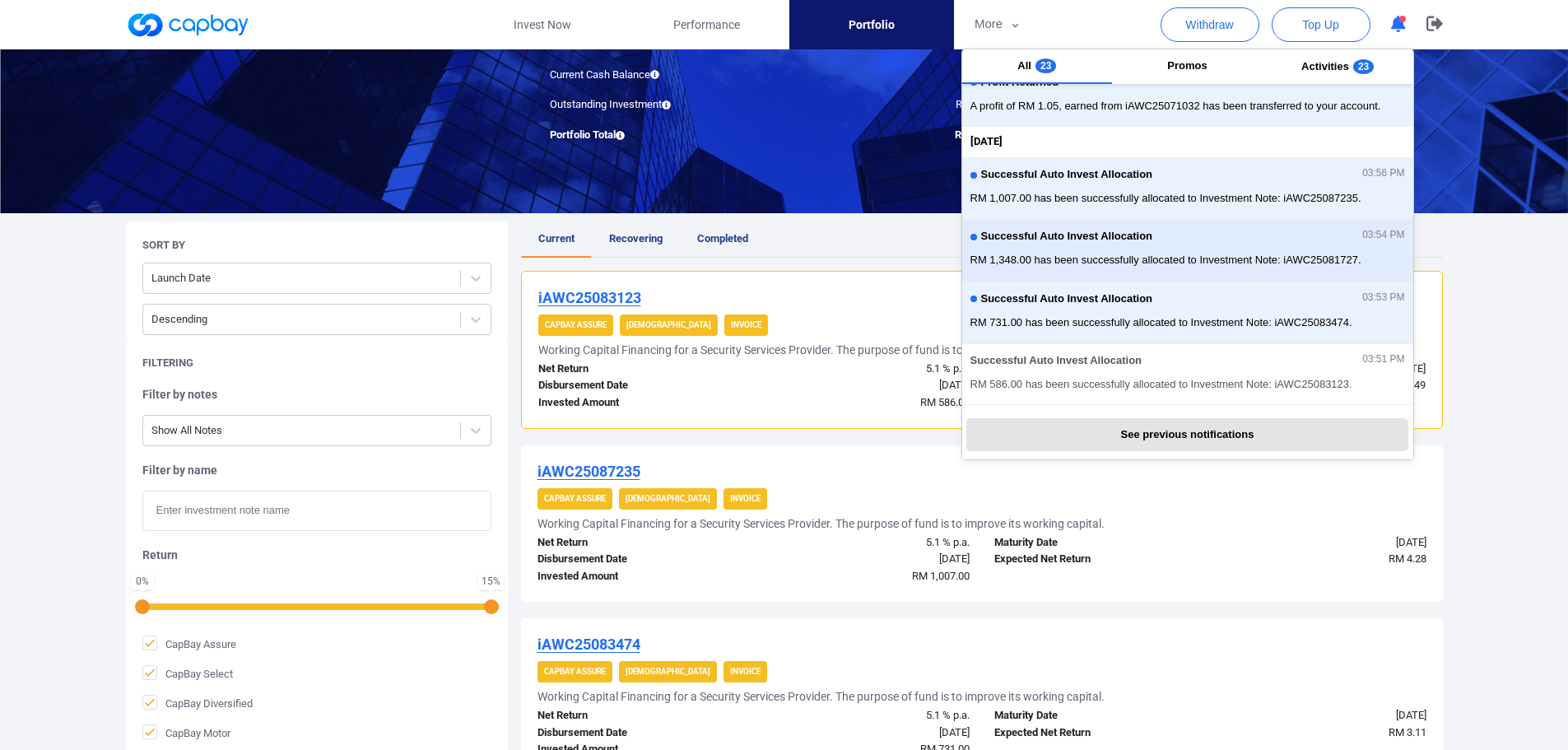
click at [1180, 228] on button "Successful Auto Invest Allocation 03:54 PM RM 1,348.00 has been successfully al…" at bounding box center [1187, 250] width 451 height 62
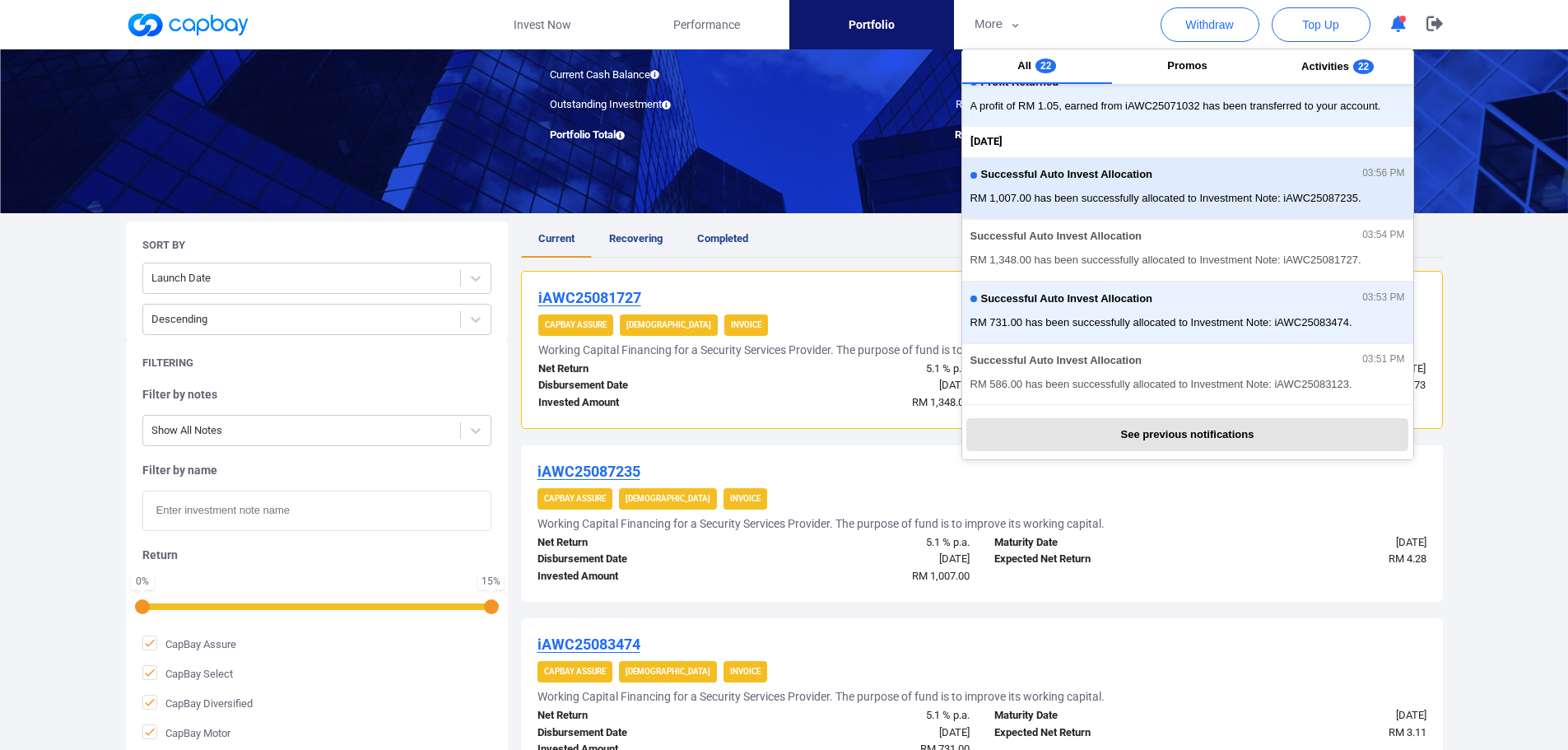
click at [1183, 193] on span "RM 1,007.00 has been successfully allocated to Investment Note: iAWC25087235." at bounding box center [1187, 199] width 435 height 17
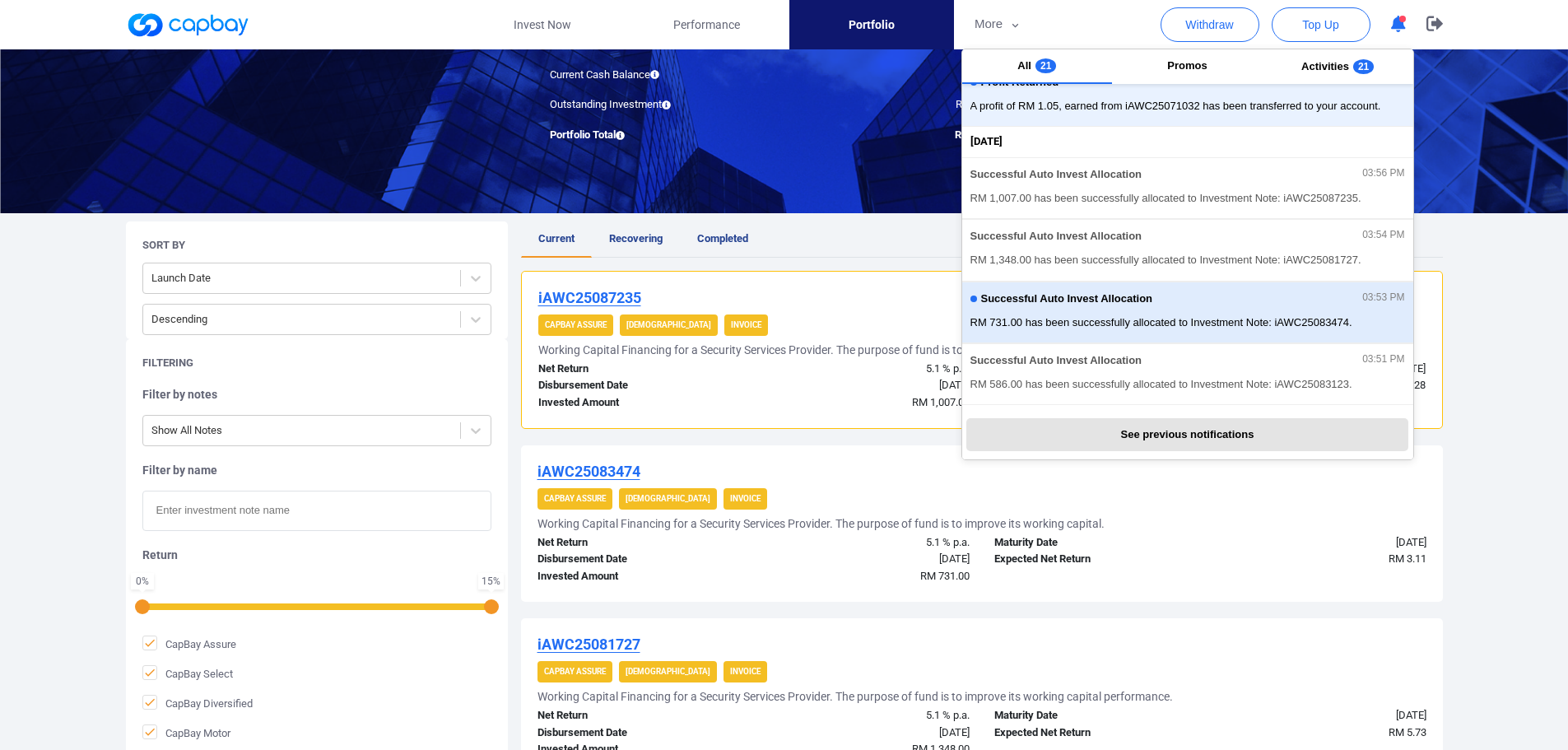
click at [1205, 309] on div "Successful Auto Invest Allocation 03:53 PM" at bounding box center [1187, 301] width 435 height 19
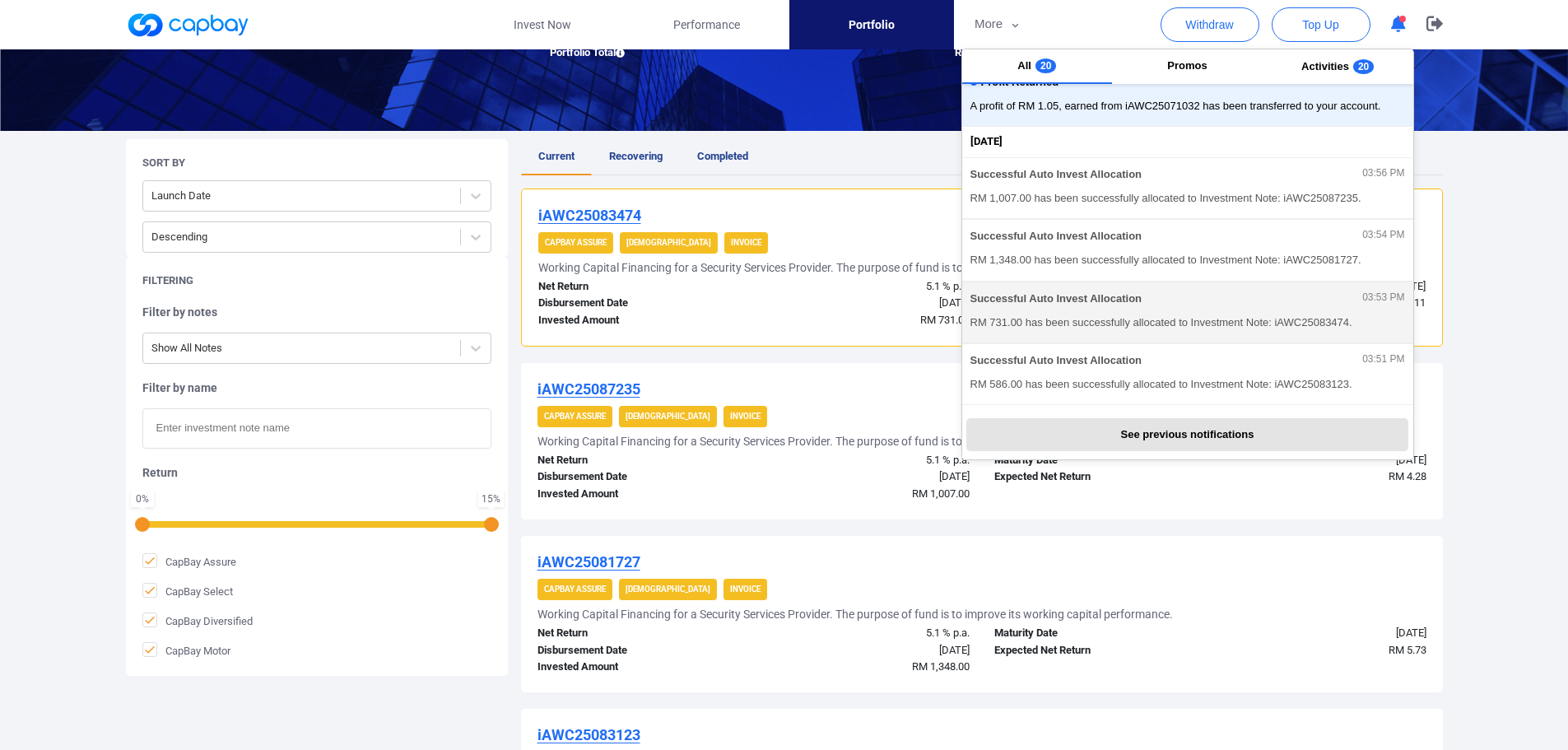
scroll to position [329, 0]
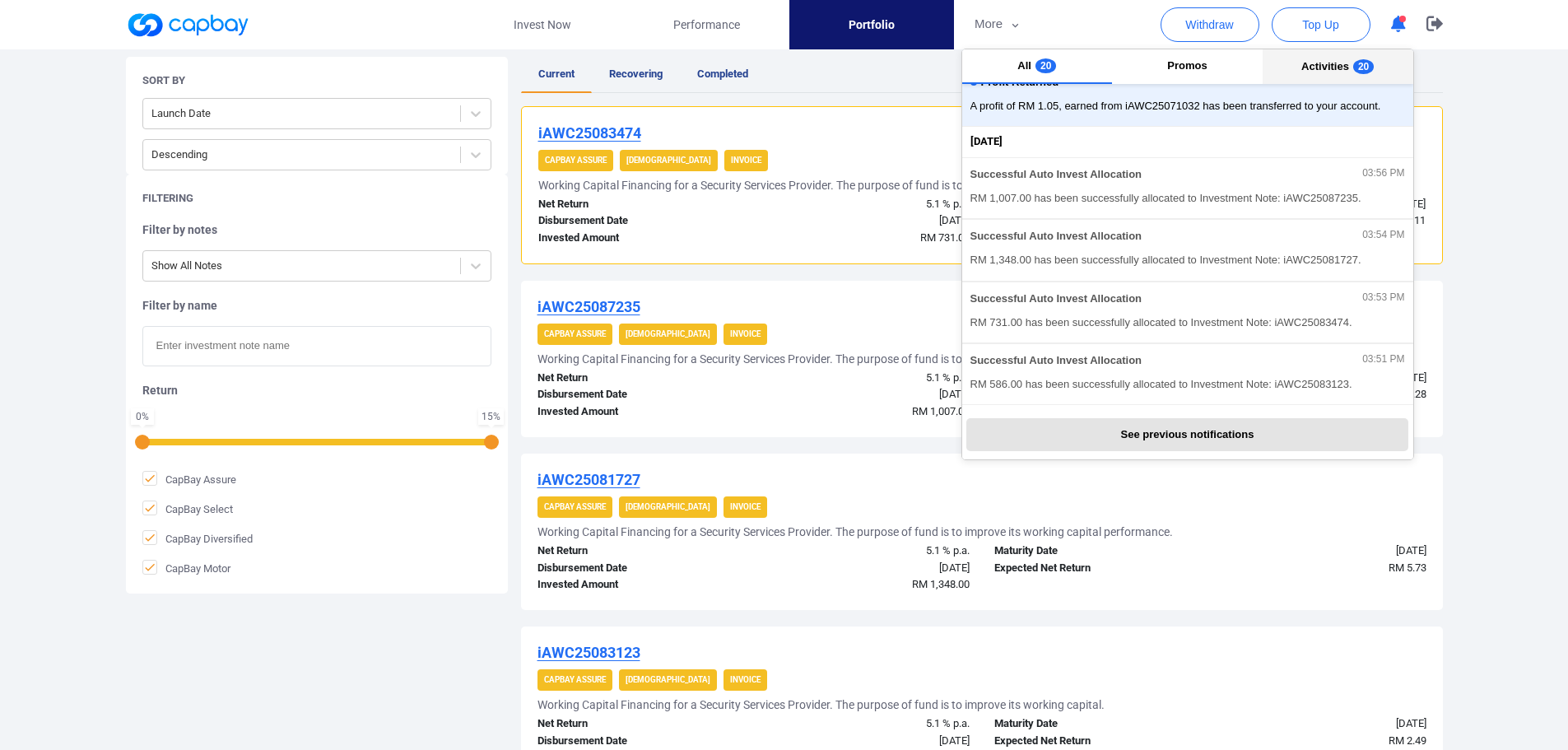
click at [1320, 69] on span "Activities" at bounding box center [1325, 66] width 48 height 12
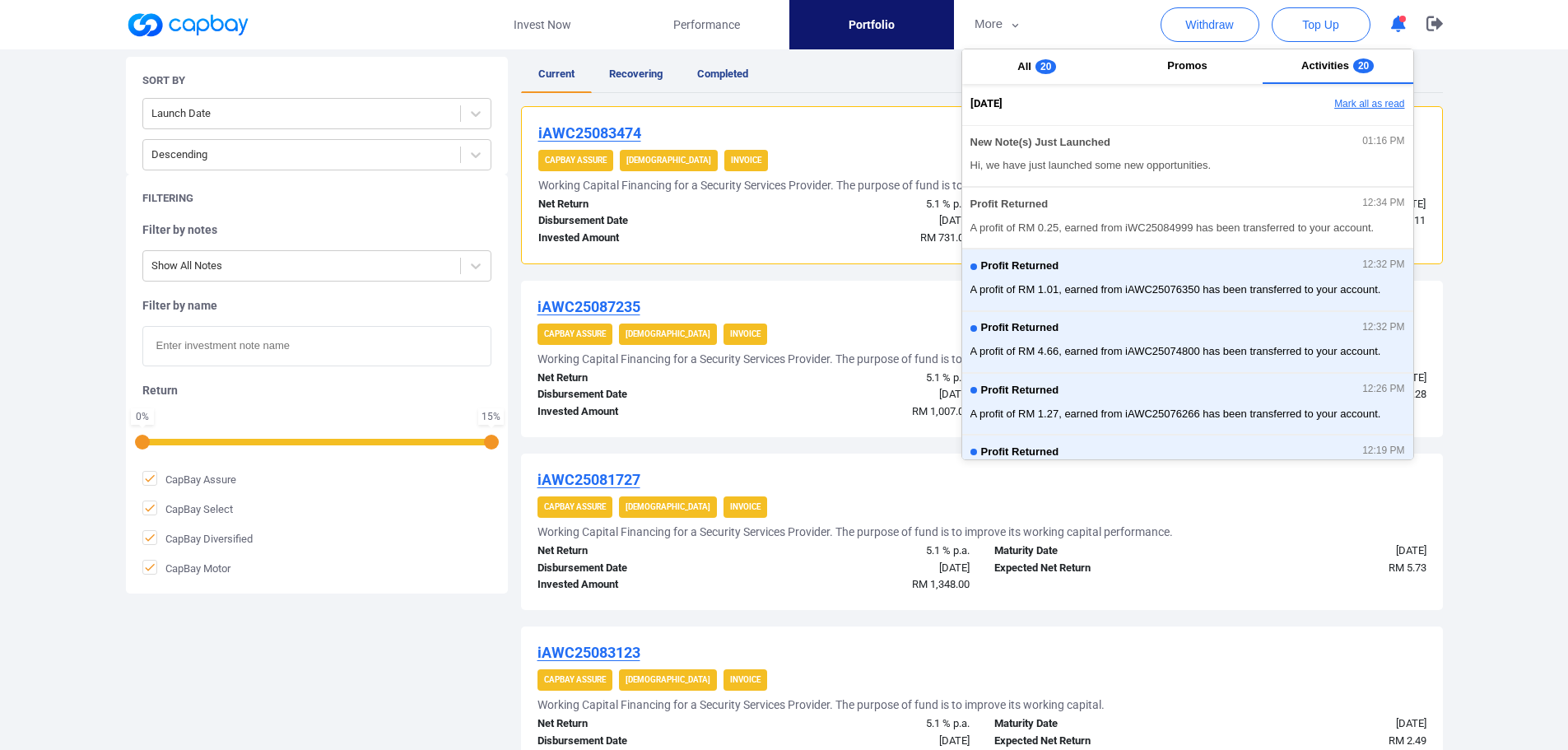
click at [1374, 96] on button "Mark all as read" at bounding box center [1324, 105] width 177 height 28
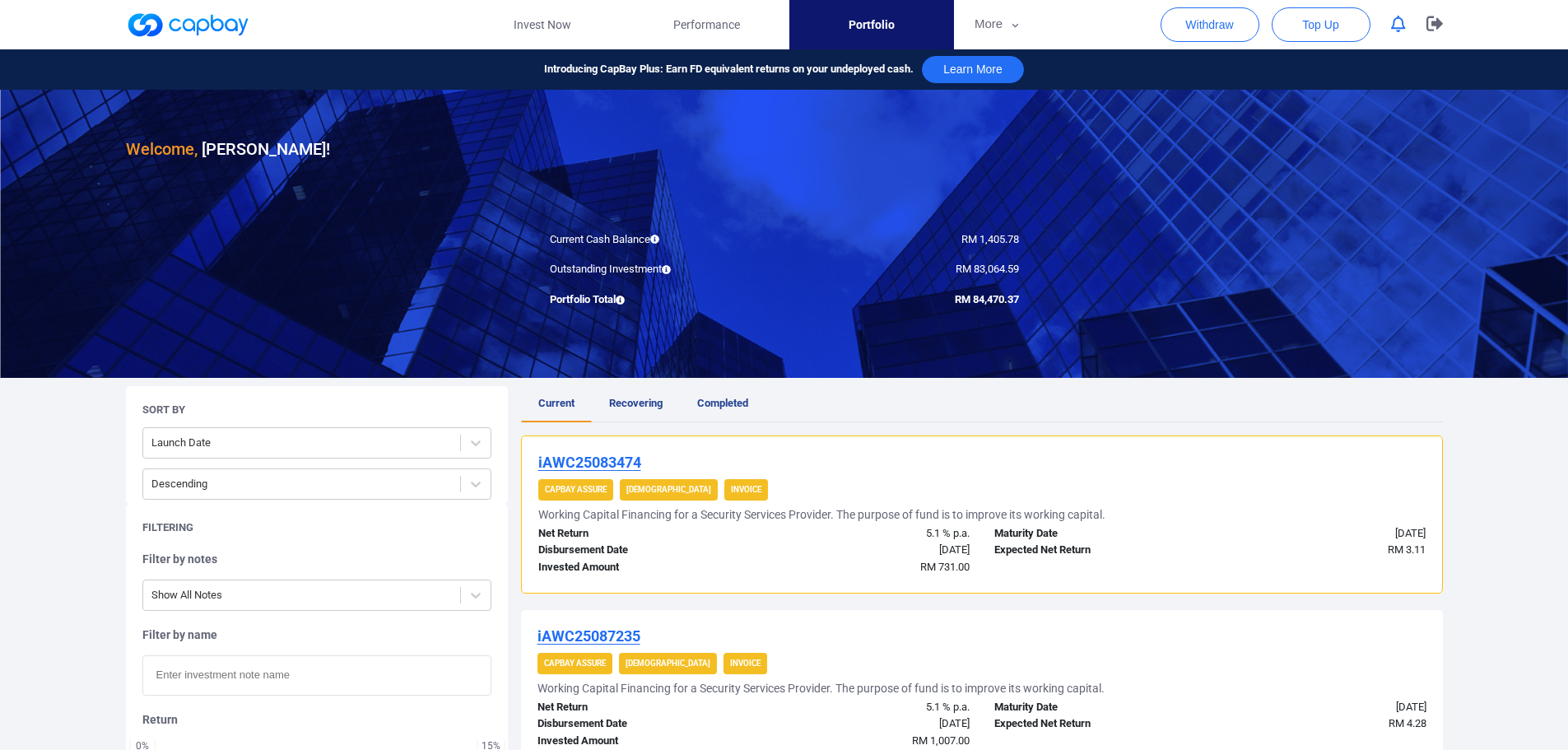
click at [1483, 19] on div "Invest Now Performance Portfolio More Transaction My Statements My Profile FAQs…" at bounding box center [784, 25] width 1568 height 49
click at [189, 148] on span "Welcome," at bounding box center [161, 149] width 71 height 19
click at [224, 146] on h3 "Welcome, [PERSON_NAME] !" at bounding box center [228, 149] width 204 height 26
click at [586, 301] on div "Portfolio Total" at bounding box center [661, 300] width 247 height 18
click at [538, 19] on link "Invest Now" at bounding box center [542, 25] width 165 height 49
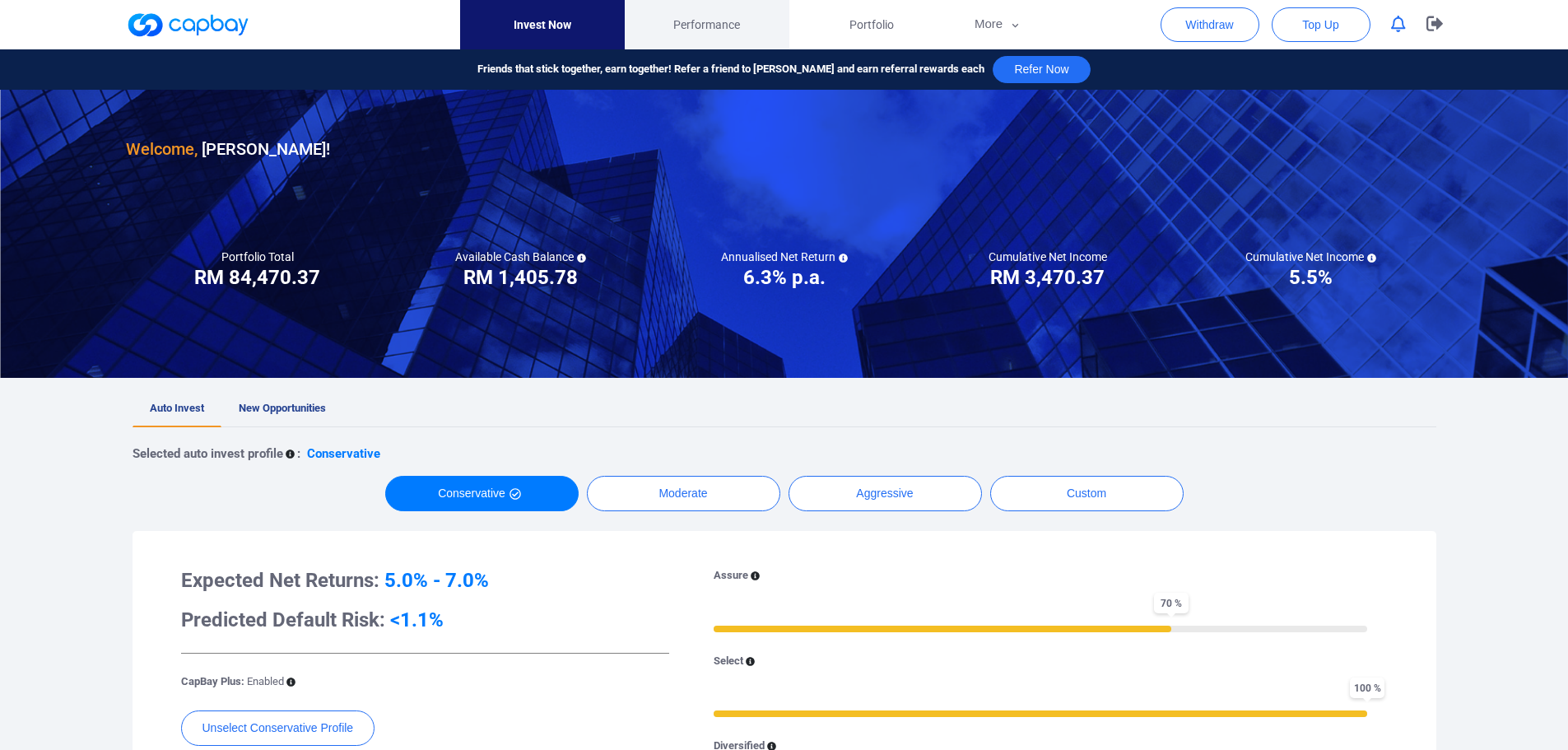
click at [724, 29] on span "Performance" at bounding box center [706, 25] width 67 height 19
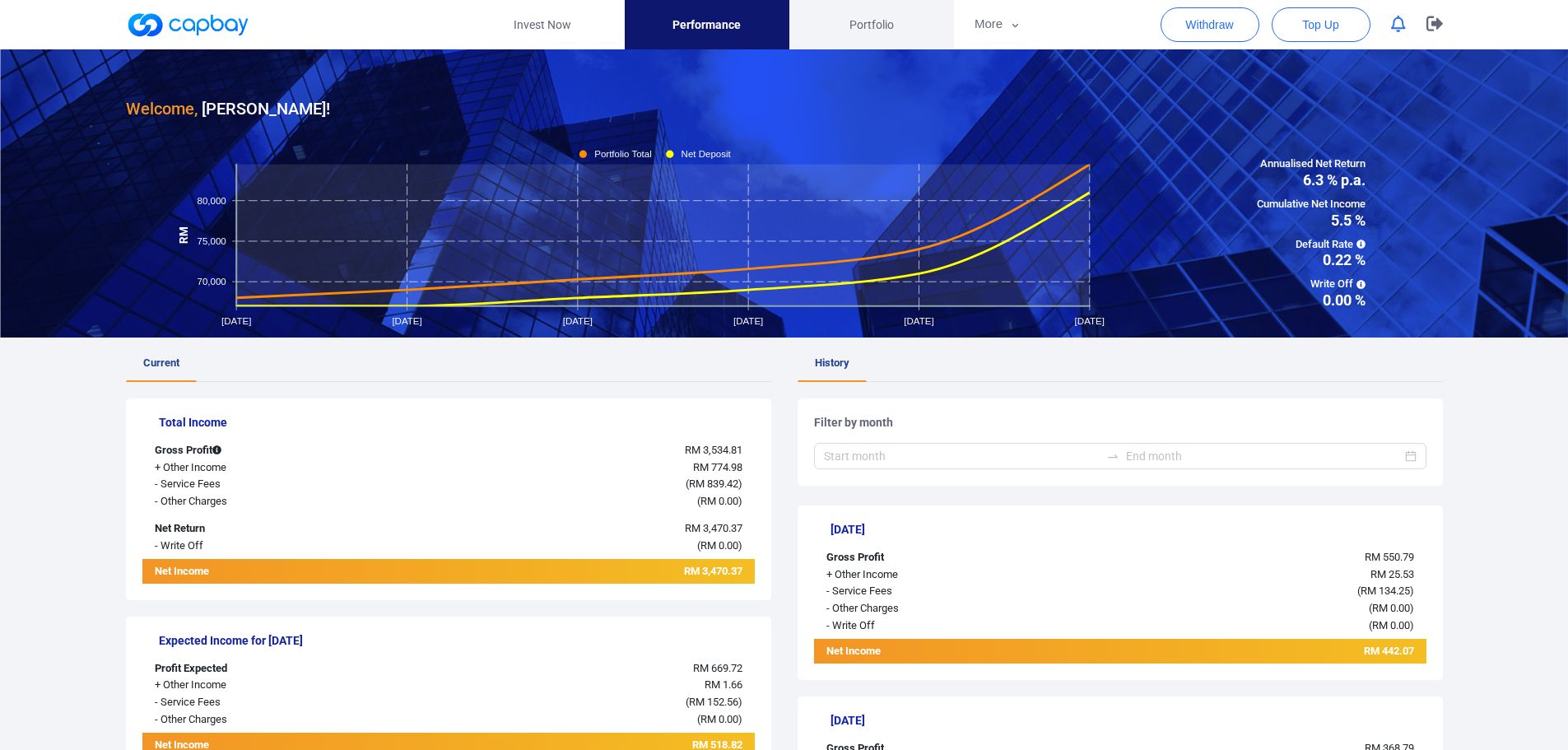
click at [870, 13] on link "Portfolio" at bounding box center [871, 25] width 165 height 49
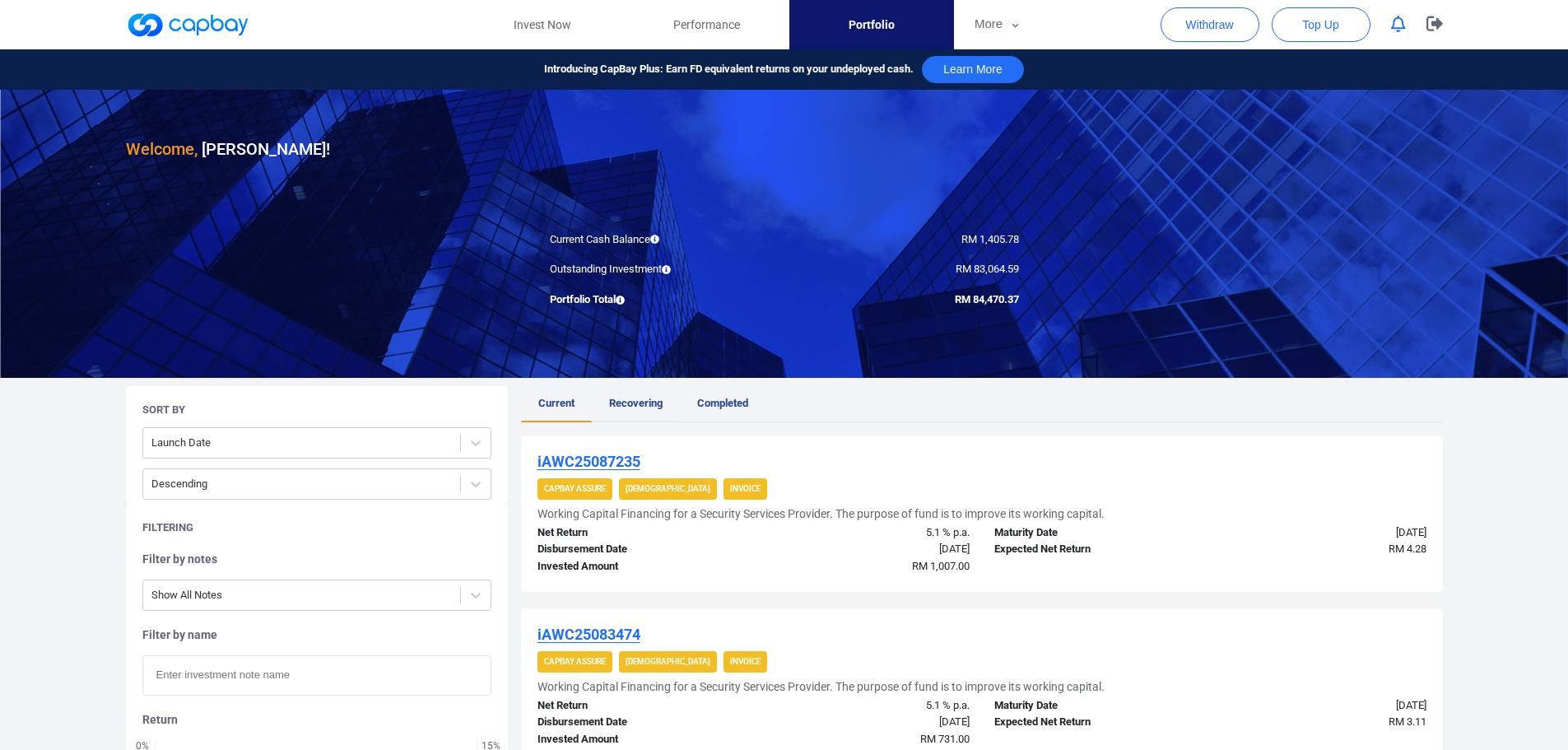
click at [620, 402] on span "Recovering" at bounding box center [636, 403] width 54 height 12
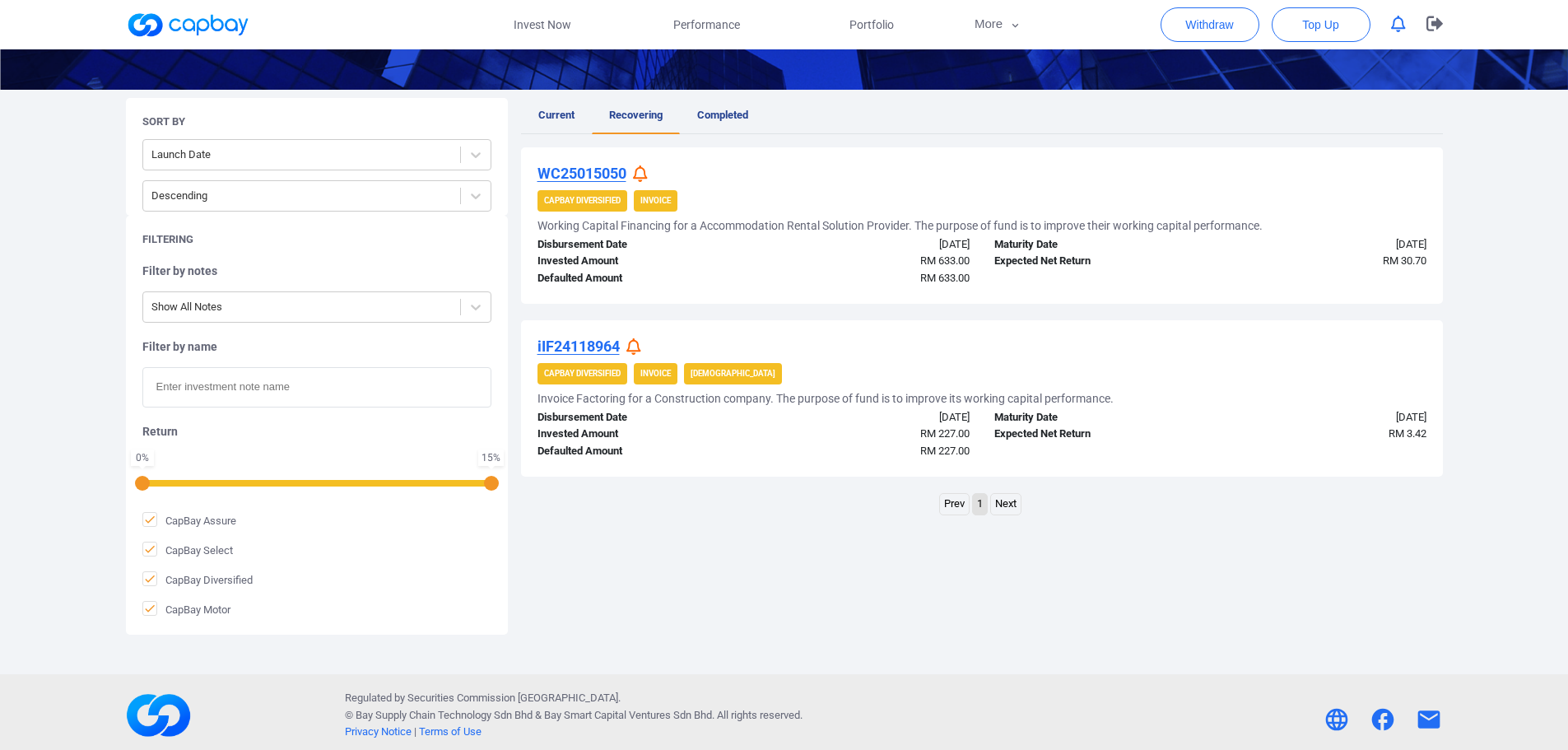
scroll to position [295, 0]
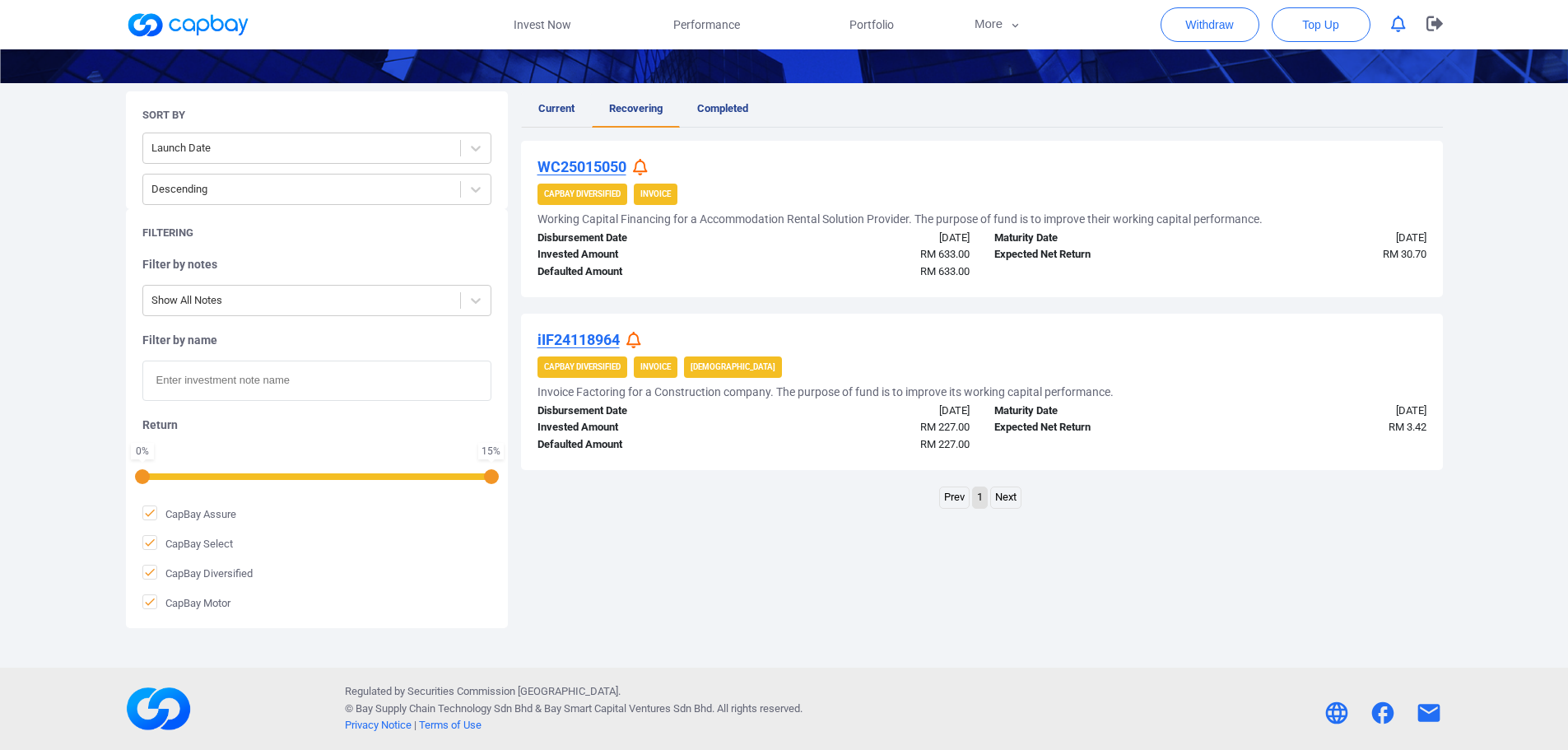
click at [560, 108] on span "Current" at bounding box center [556, 109] width 36 height 12
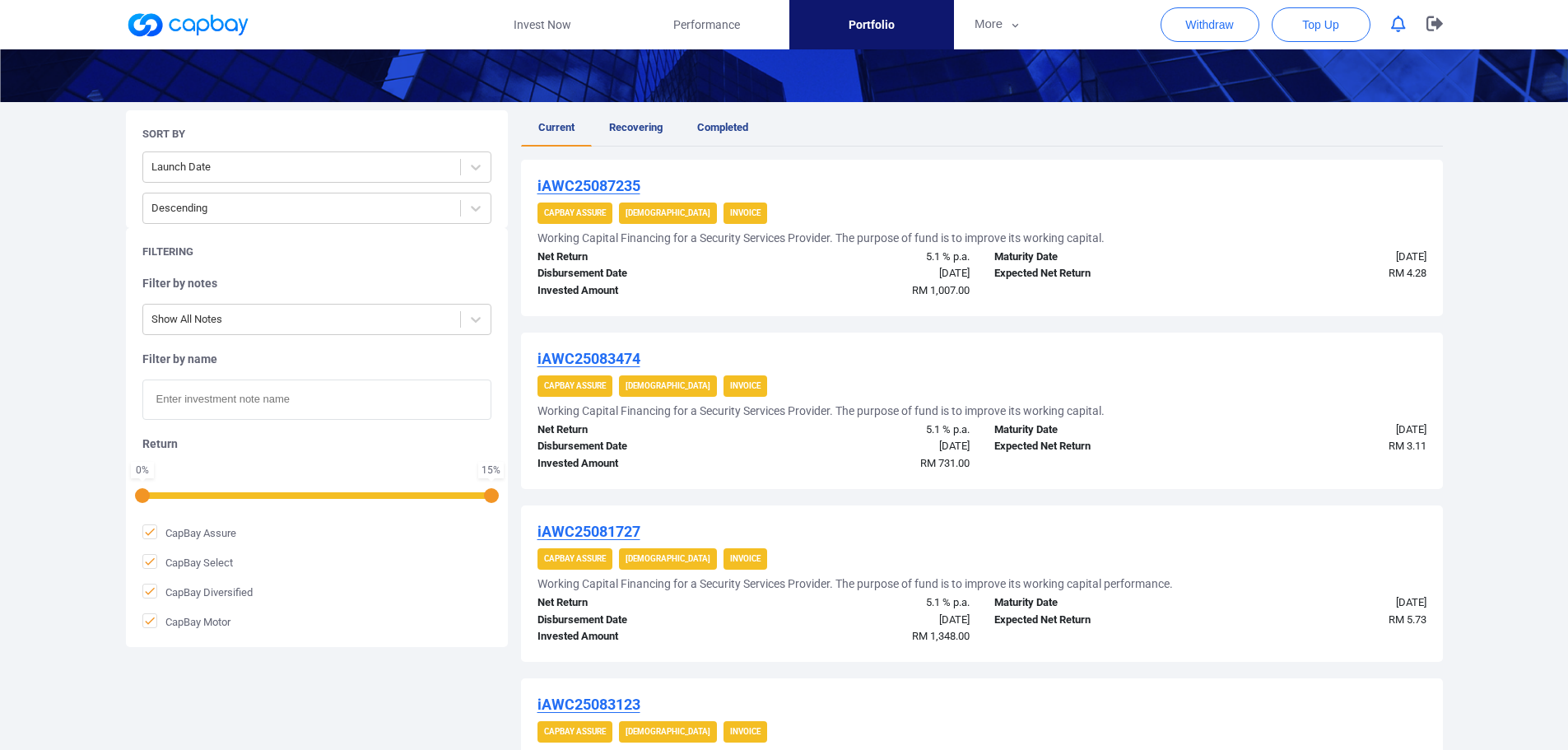
scroll to position [247, 0]
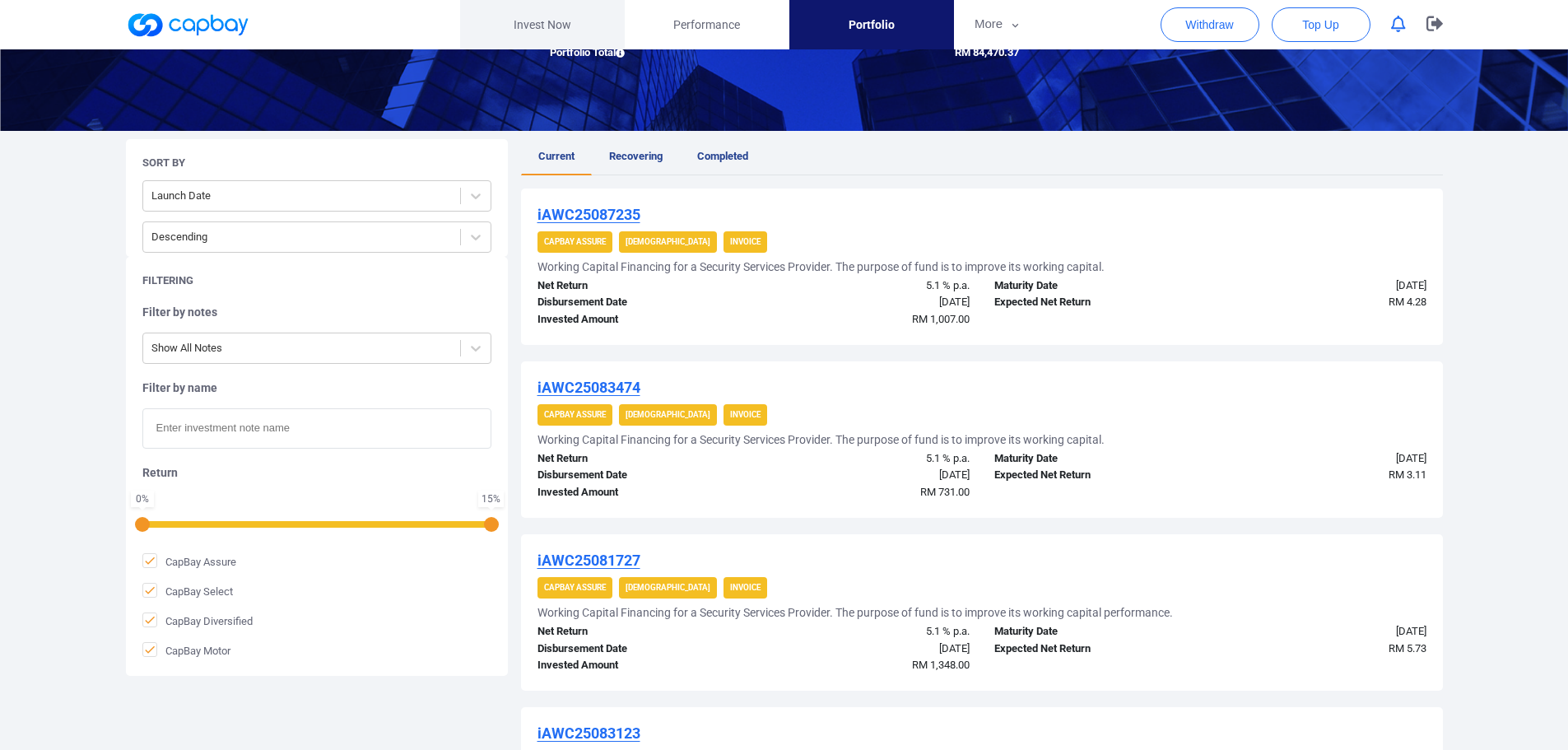
click at [535, 22] on link "Invest Now" at bounding box center [542, 25] width 165 height 49
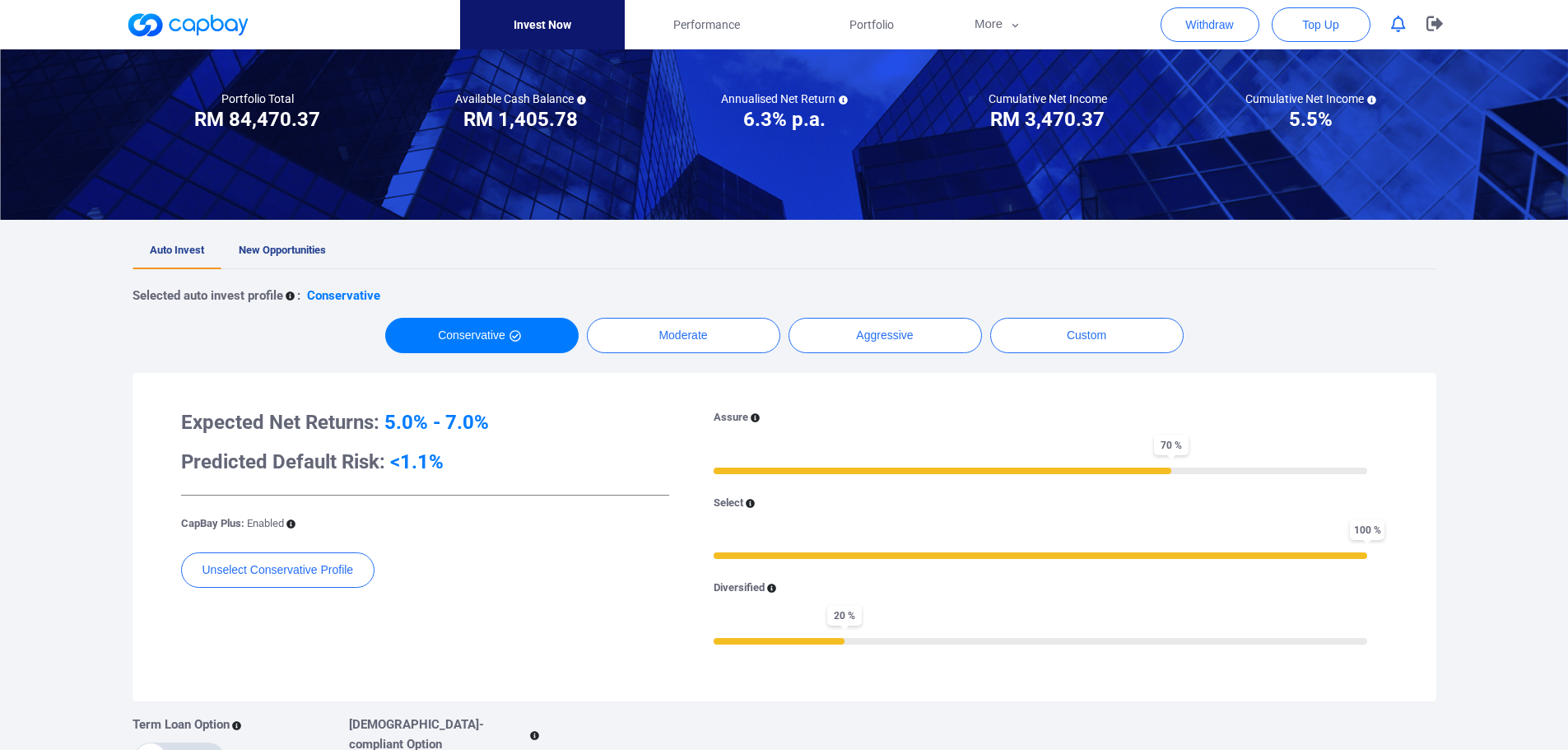
scroll to position [165, 0]
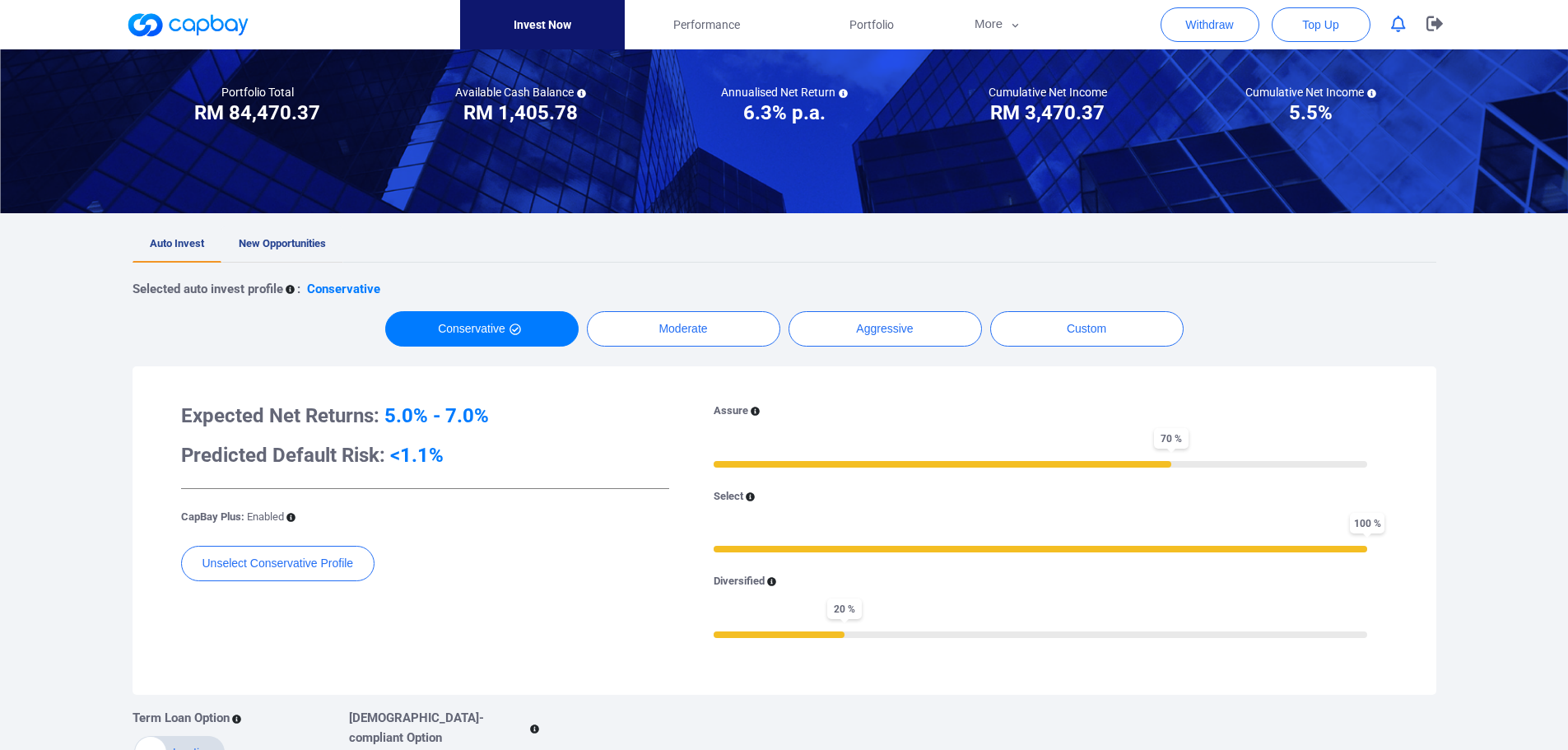
click at [292, 235] on link "New Opportunities" at bounding box center [282, 244] width 122 height 36
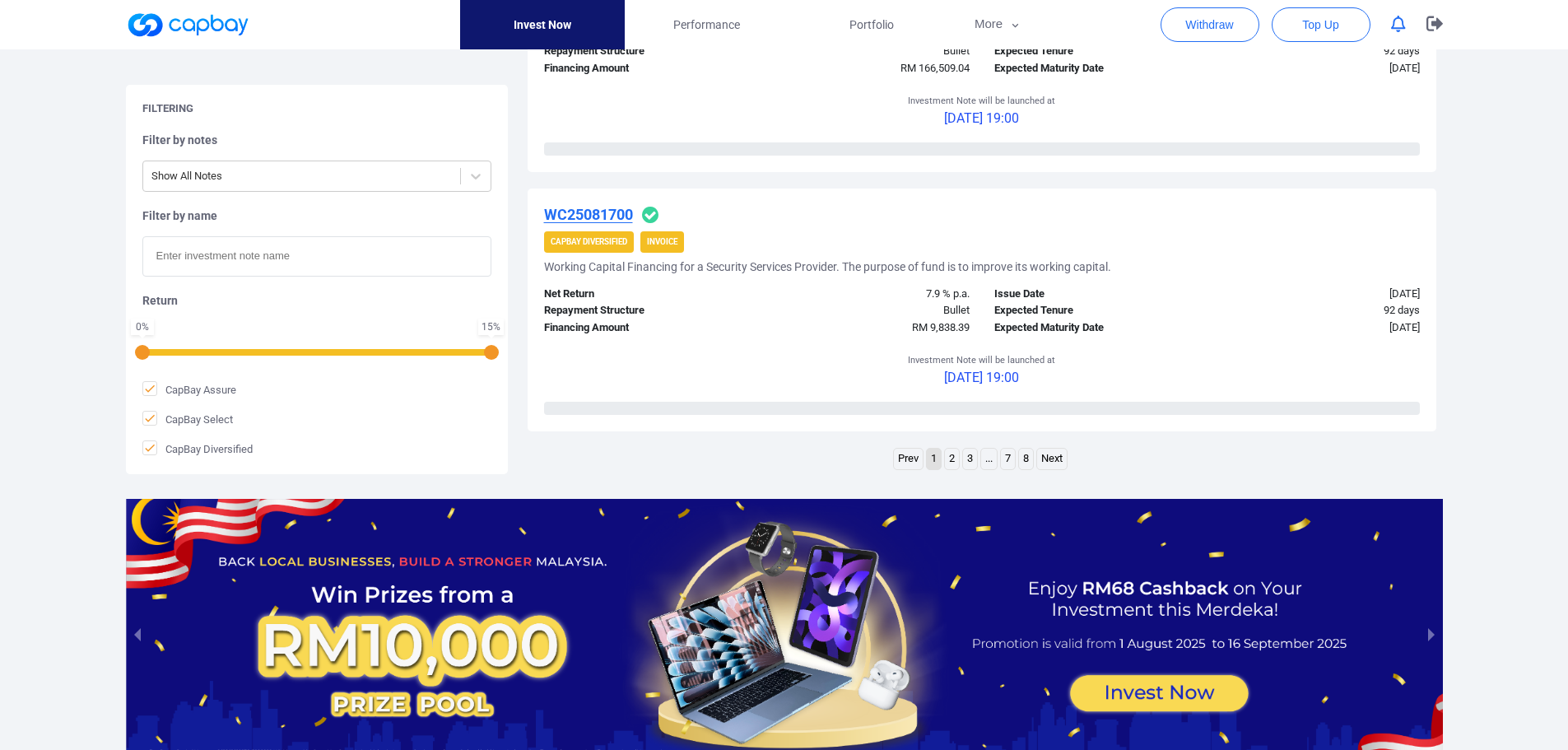
scroll to position [2635, 0]
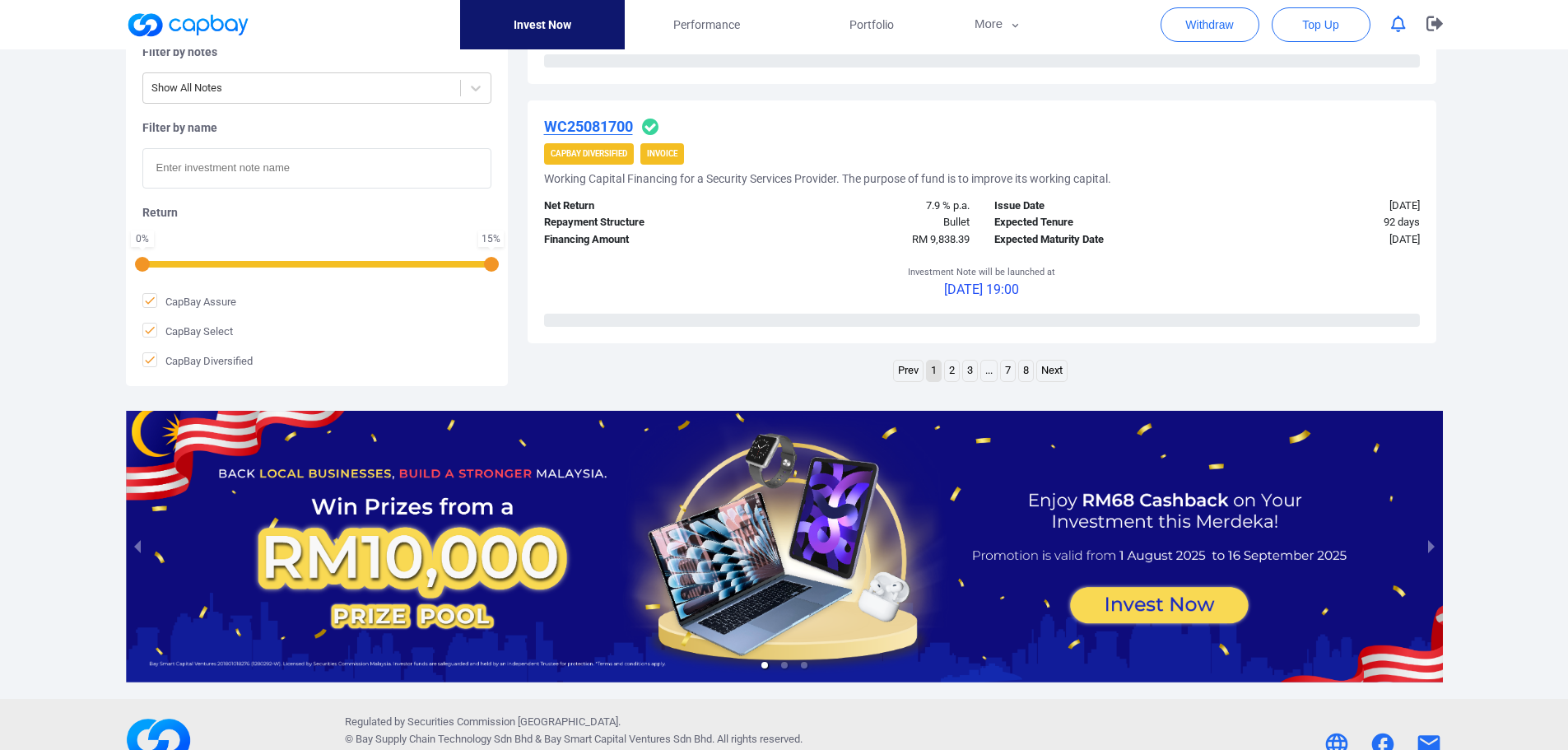
click at [953, 368] on link "2" at bounding box center [952, 371] width 14 height 20
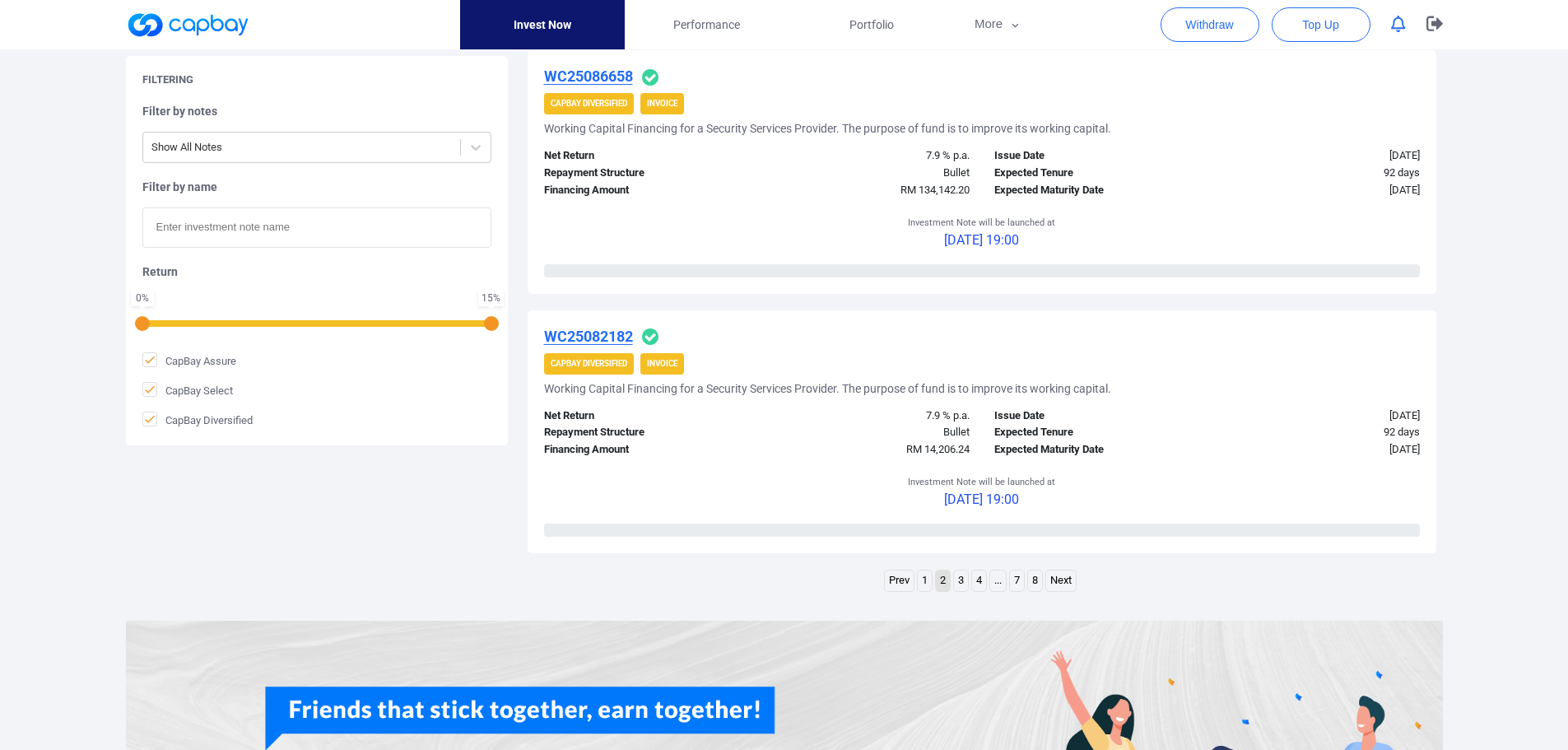
scroll to position [2553, 0]
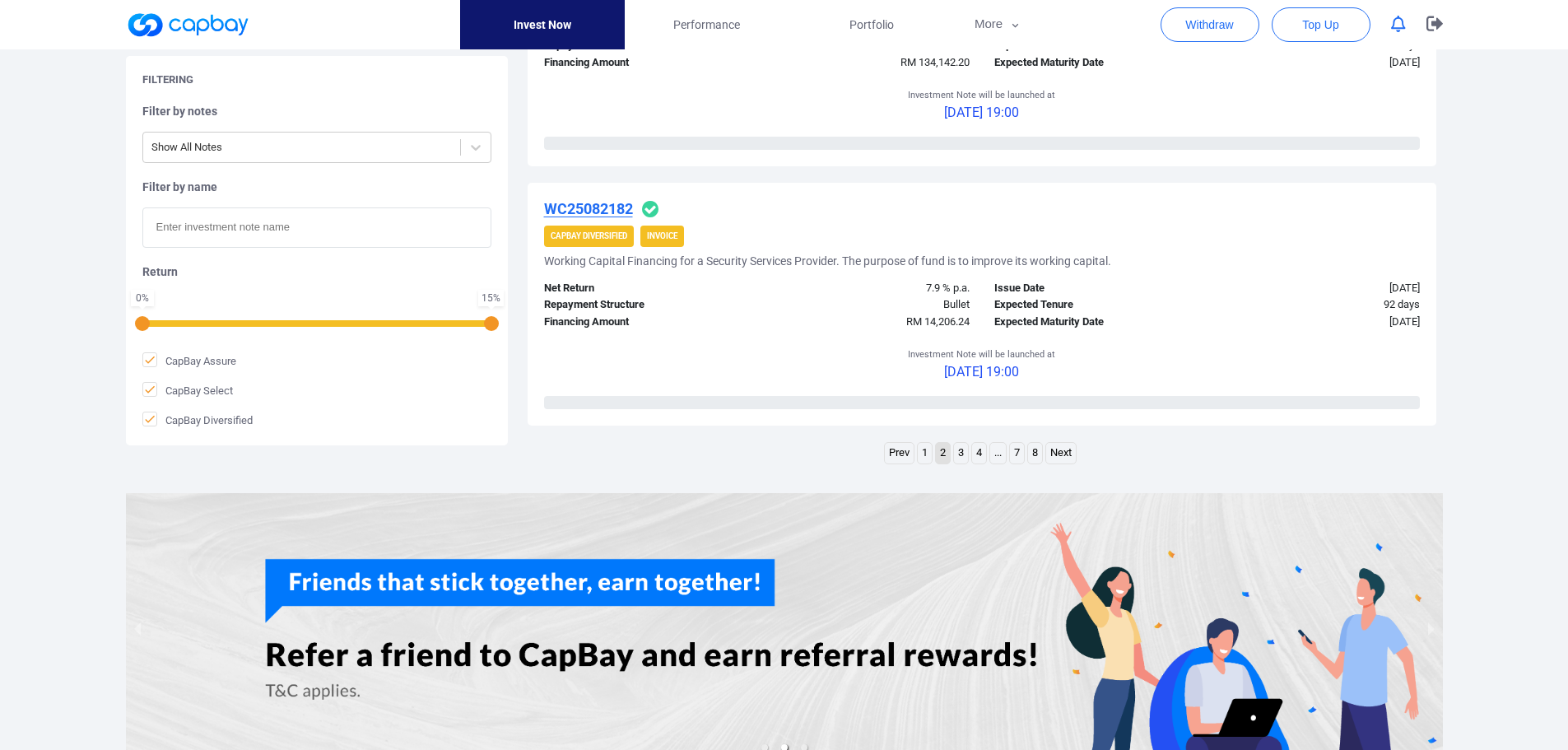
click at [959, 454] on link "3" at bounding box center [961, 453] width 14 height 20
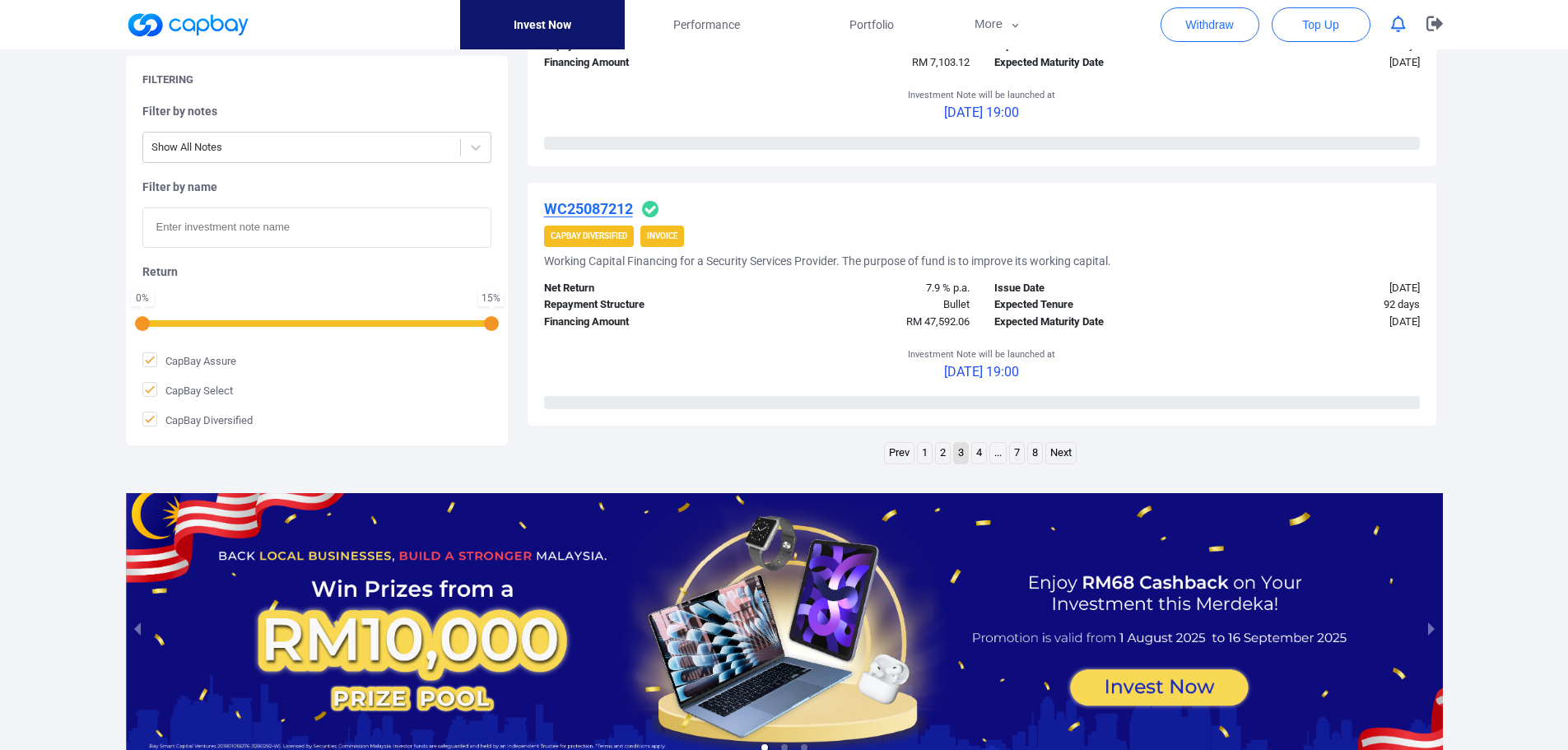
click at [983, 455] on link "4" at bounding box center [979, 453] width 14 height 20
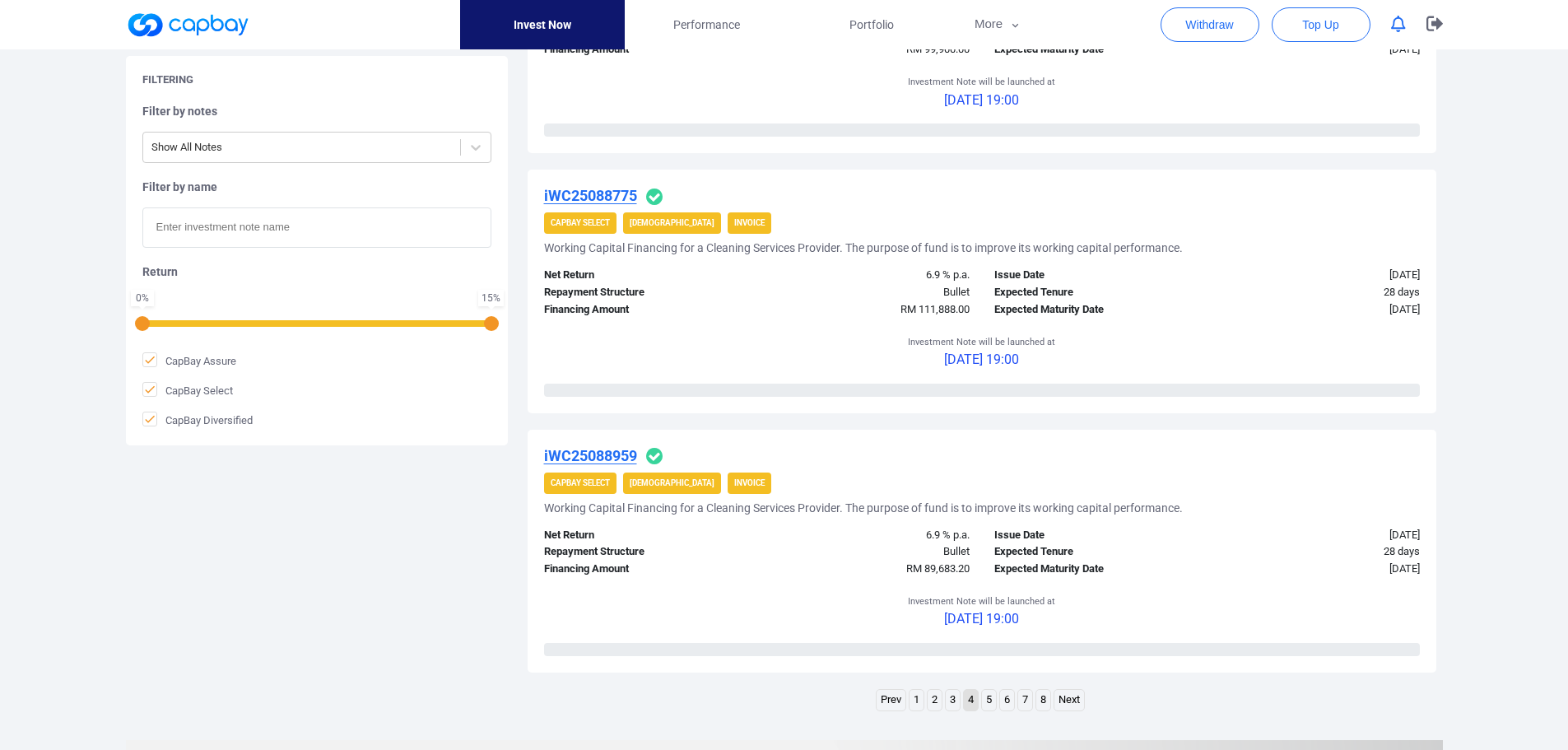
scroll to position [2666, 0]
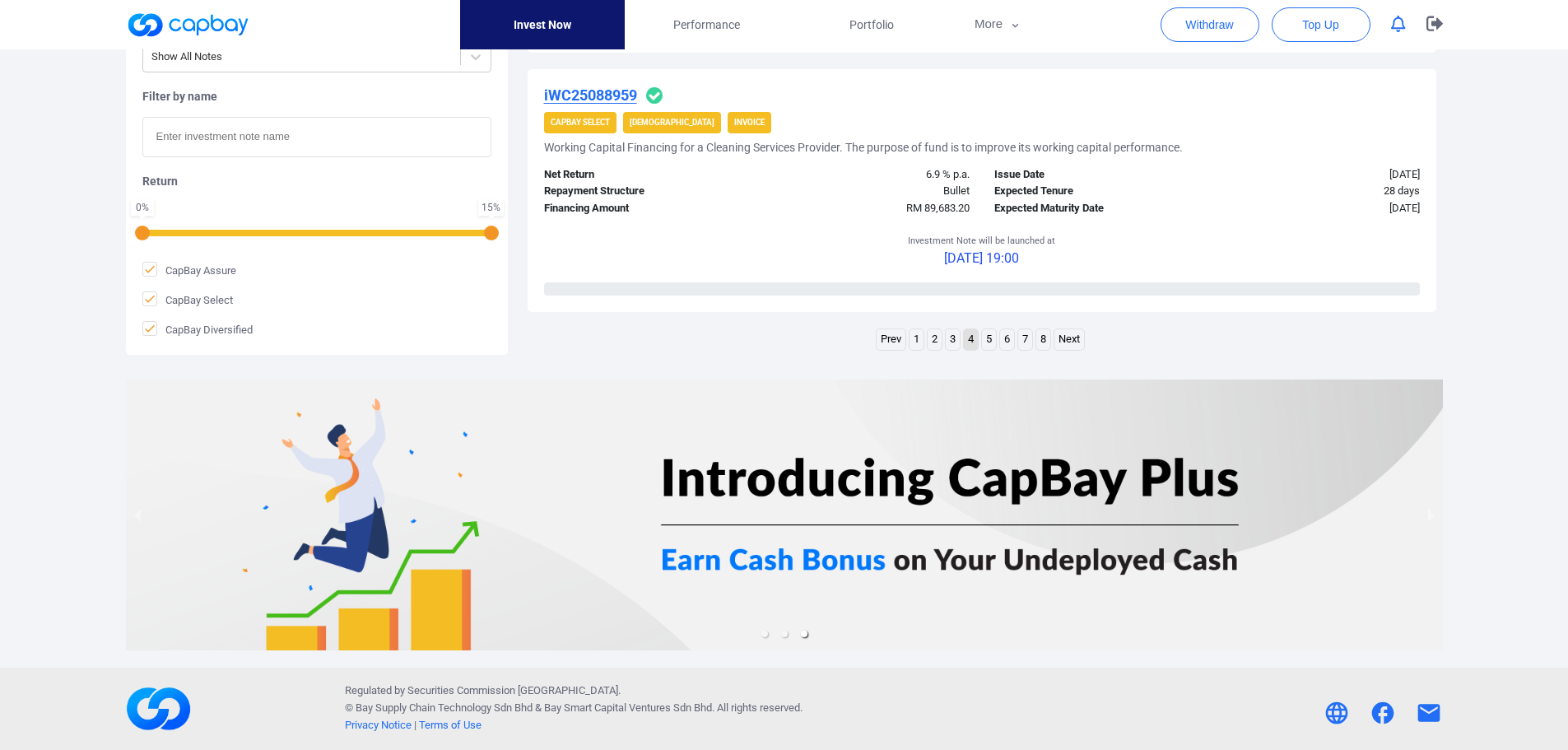
click at [987, 337] on link "5" at bounding box center [989, 339] width 14 height 20
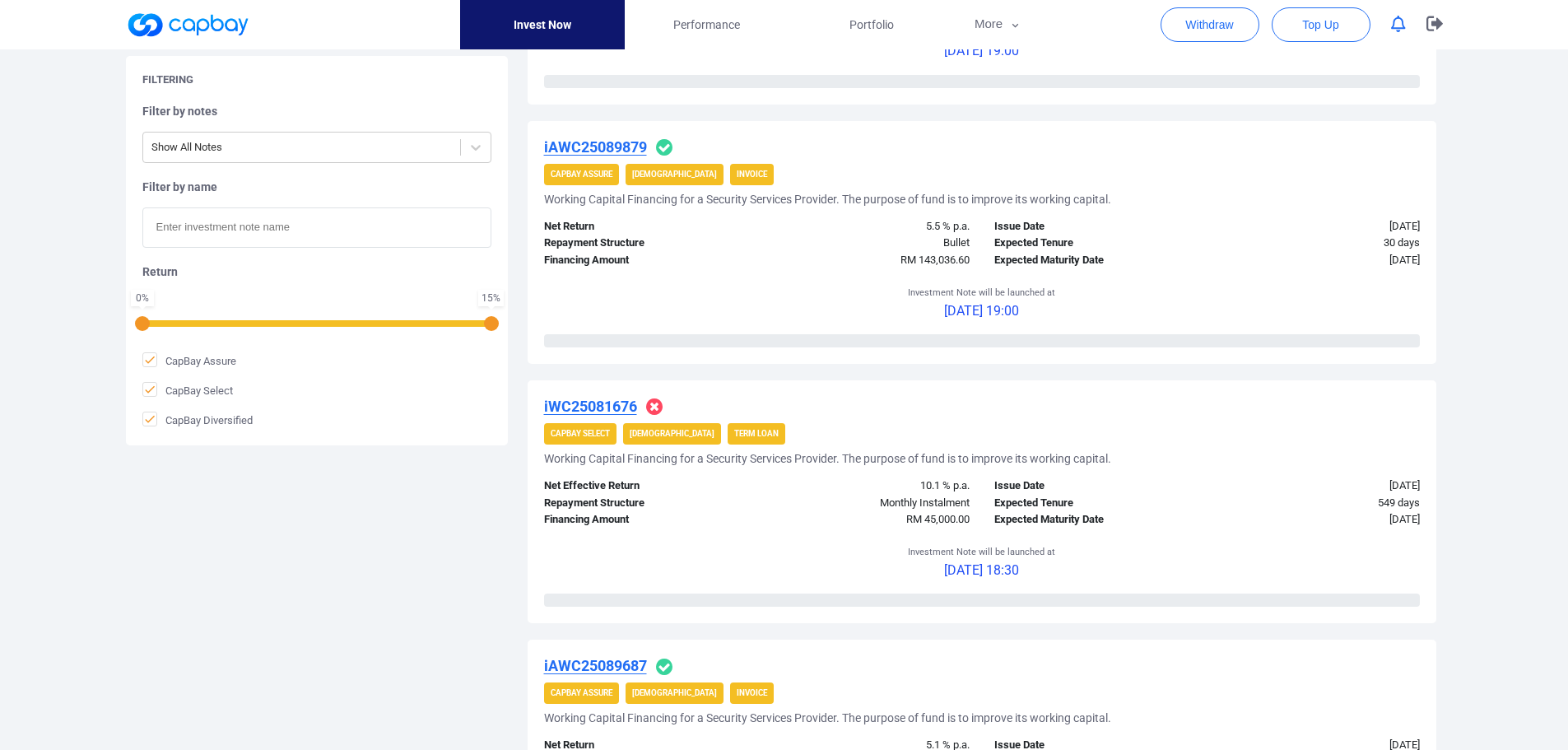
scroll to position [1070, 0]
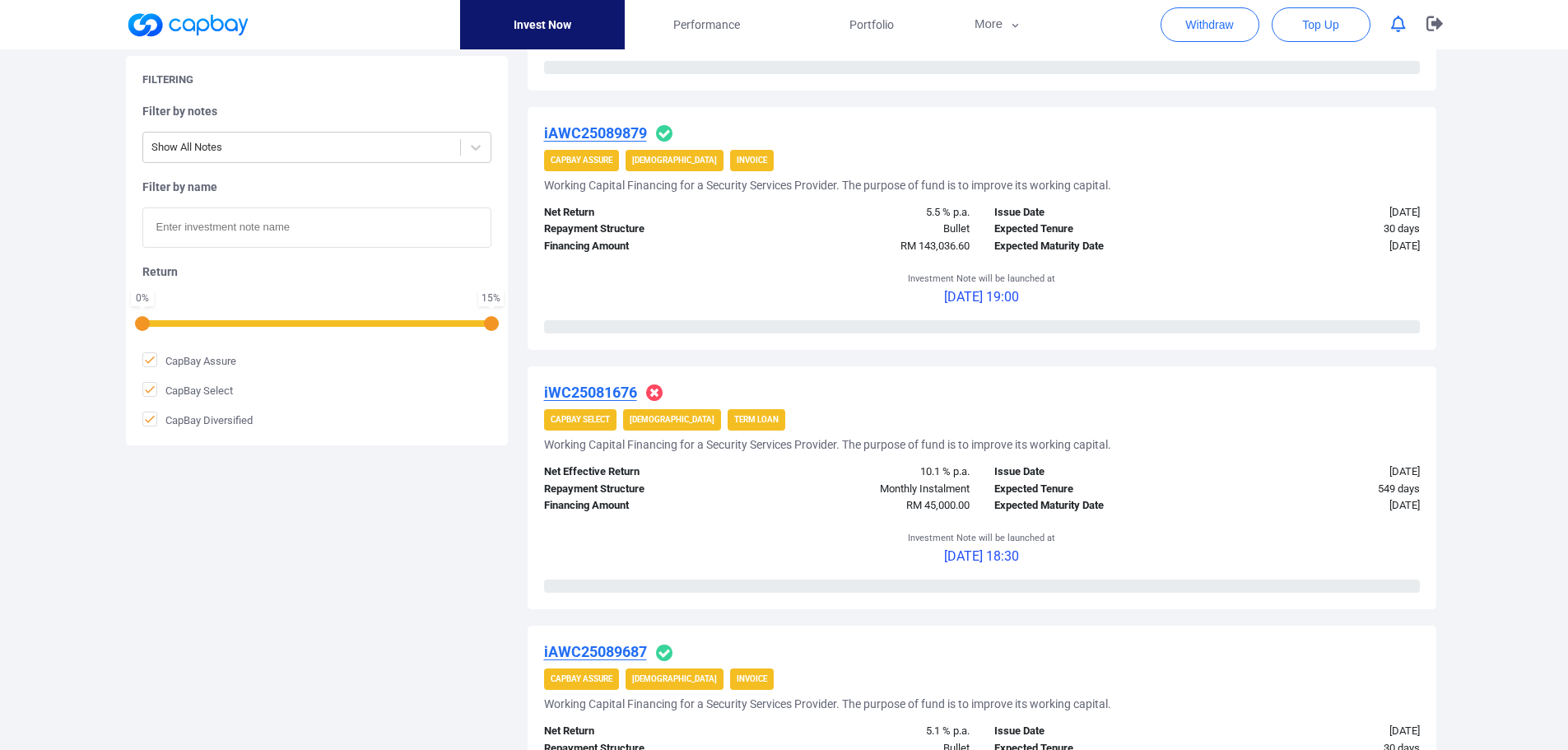
click at [588, 388] on u "iWC25081676" at bounding box center [590, 393] width 93 height 18
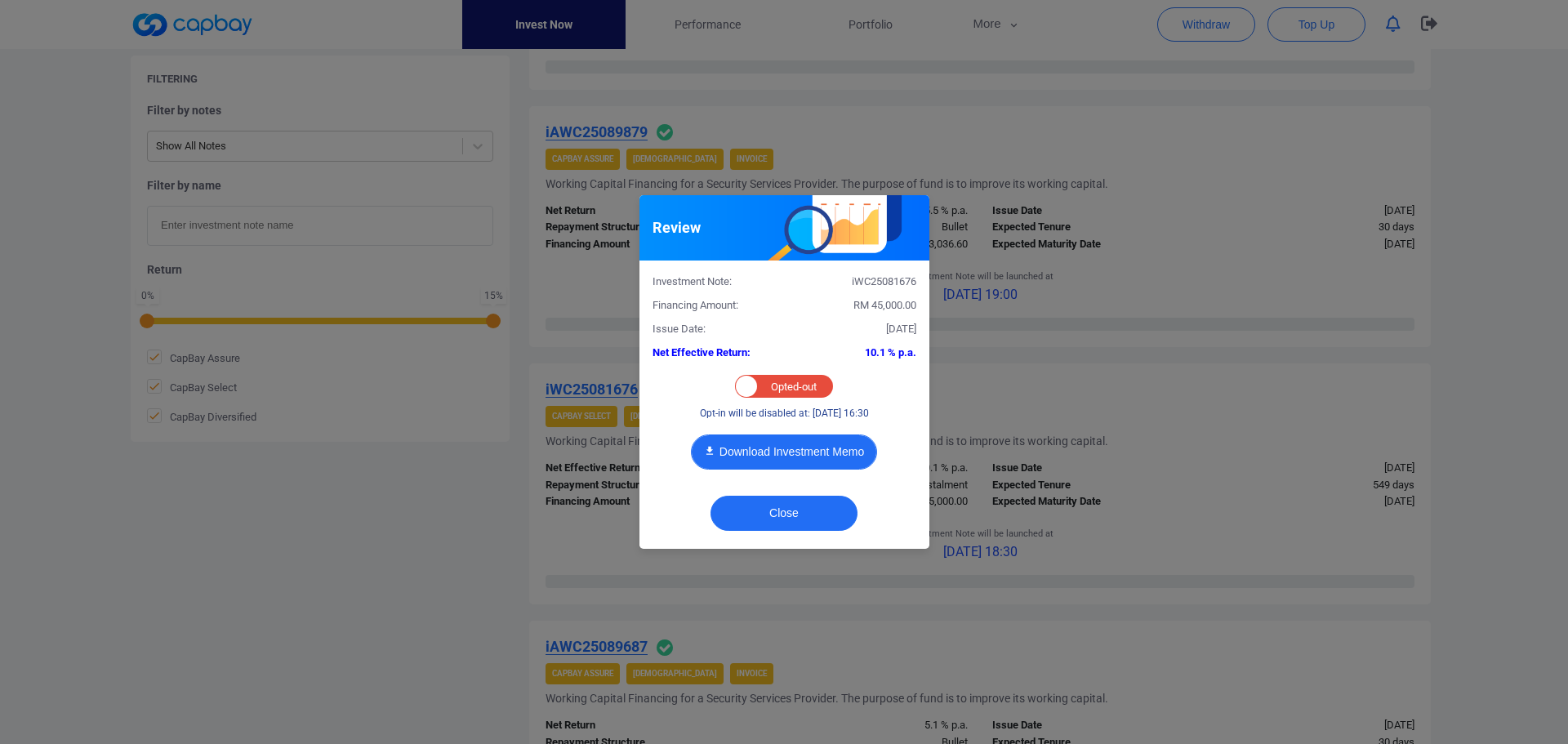
click at [774, 455] on button "Download Investment Memo" at bounding box center [783, 452] width 186 height 35
click at [1231, 154] on div "Review Investment Note: iWC25081676 Financing Amount: RM 45,000.00 Issue Date: …" at bounding box center [784, 372] width 1568 height 744
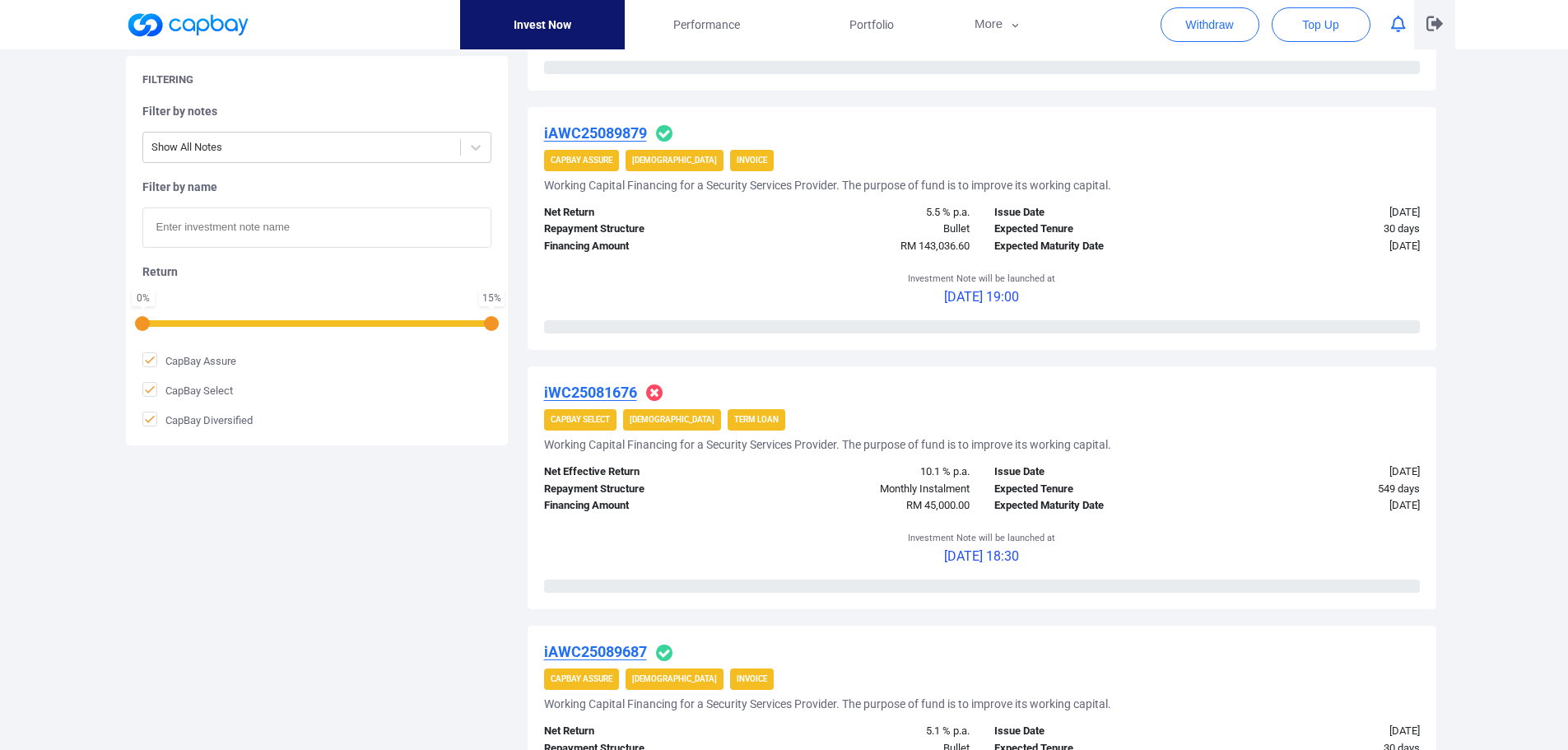
click at [1439, 25] on icon "button" at bounding box center [1434, 24] width 17 height 15
